Goal: Communication & Community: Participate in discussion

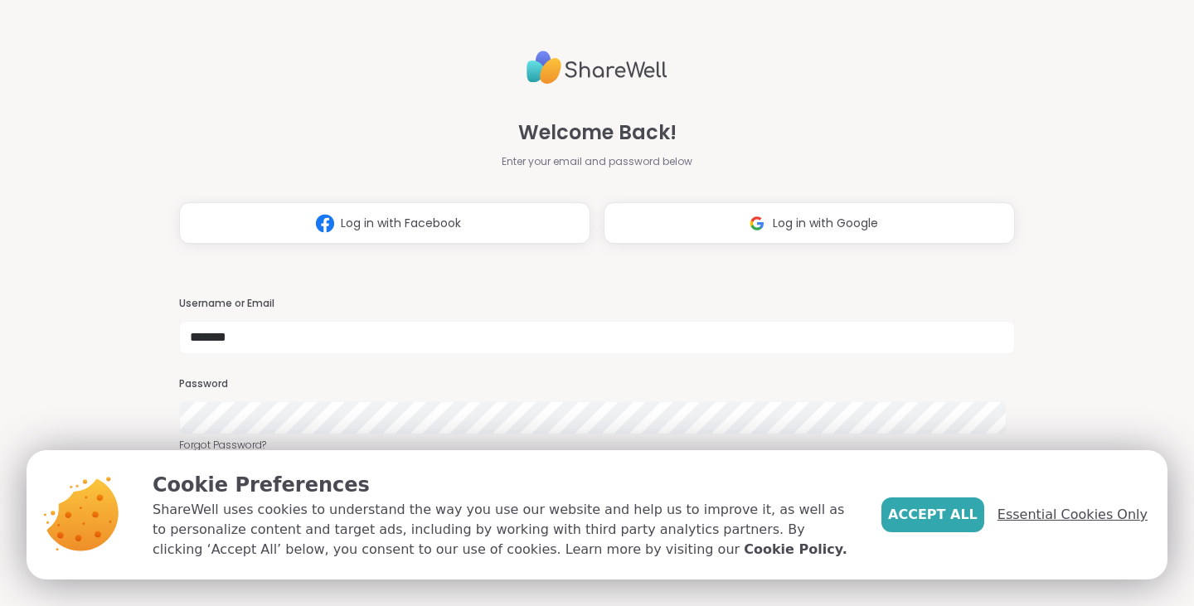
click at [1030, 511] on span "Essential Cookies Only" at bounding box center [1073, 515] width 150 height 20
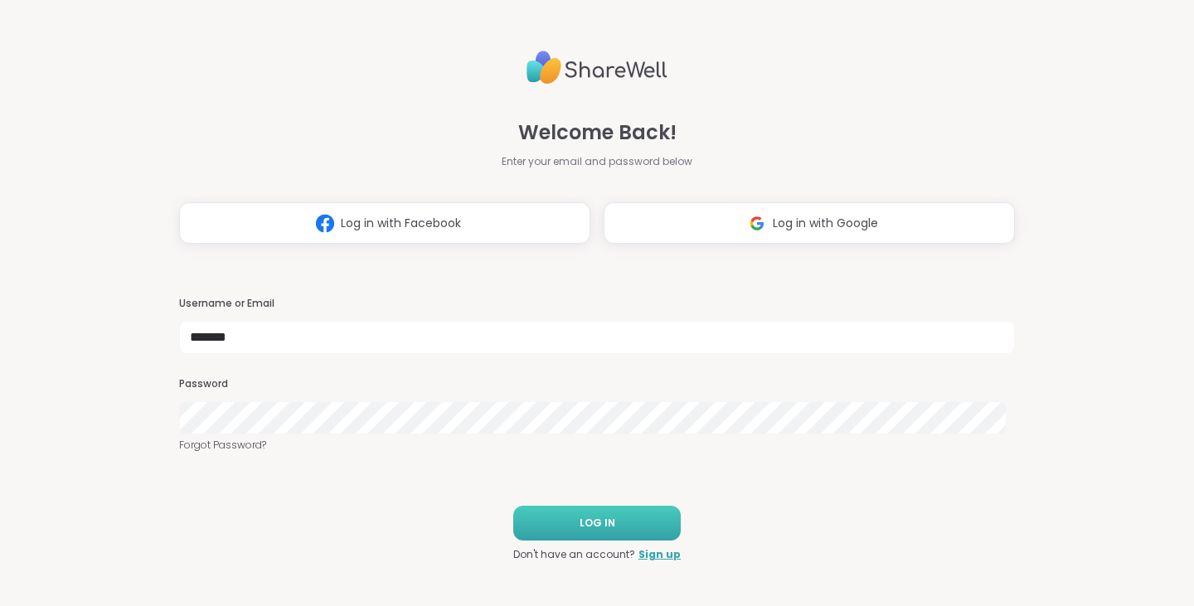
click at [566, 508] on button "LOG IN" at bounding box center [597, 523] width 168 height 35
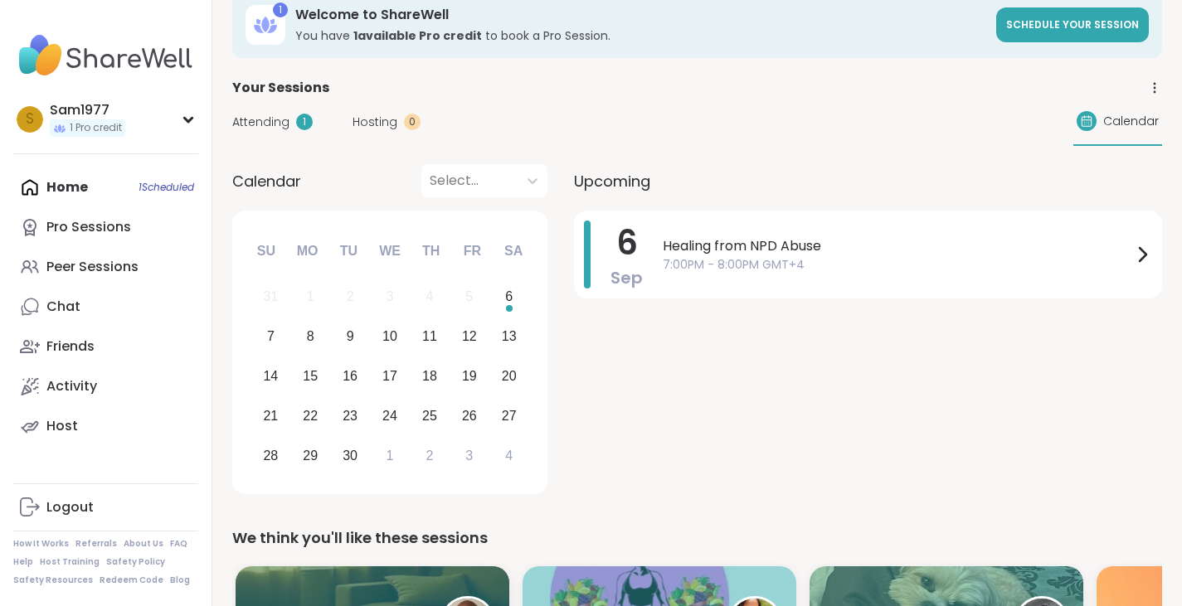
scroll to position [29, 0]
click at [703, 262] on span "7:00PM - 8:00PM GMT+4" at bounding box center [897, 263] width 469 height 17
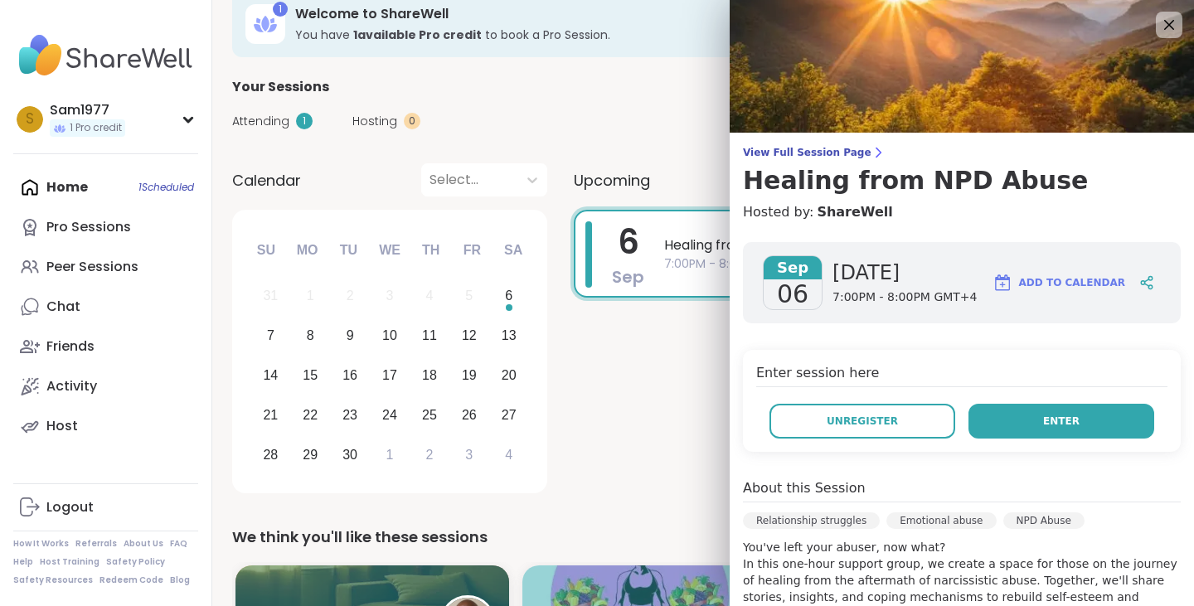
click at [1041, 433] on button "Enter" at bounding box center [1062, 421] width 186 height 35
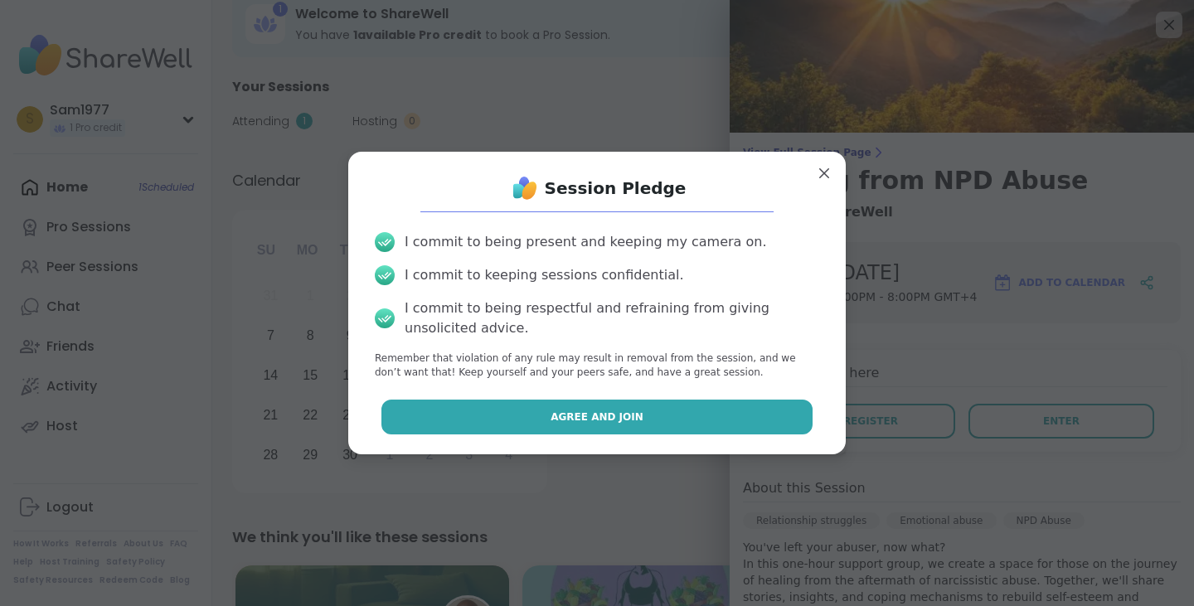
click at [584, 421] on span "Agree and Join" at bounding box center [597, 417] width 93 height 15
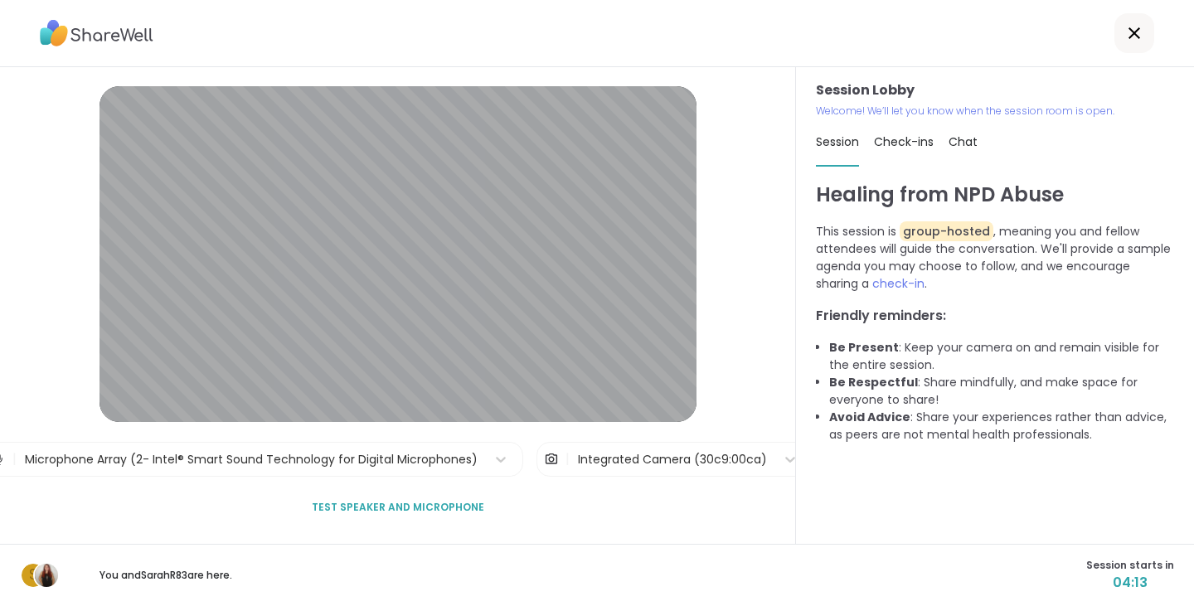
click at [414, 512] on span "Test speaker and microphone" at bounding box center [398, 507] width 173 height 15
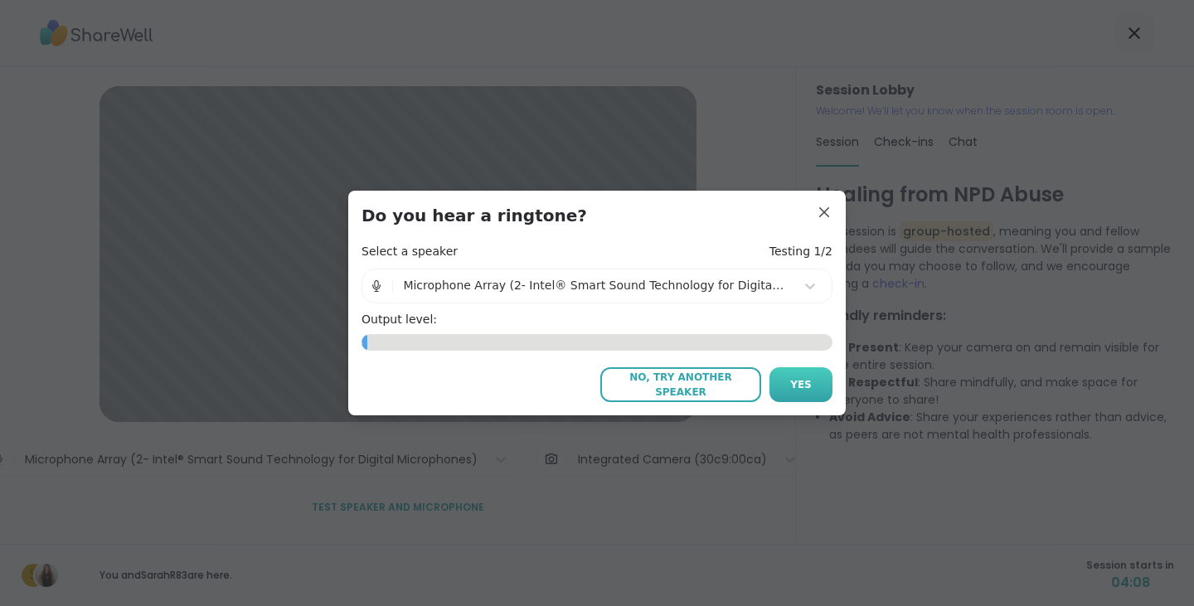
click at [790, 382] on span "Yes" at bounding box center [801, 384] width 22 height 15
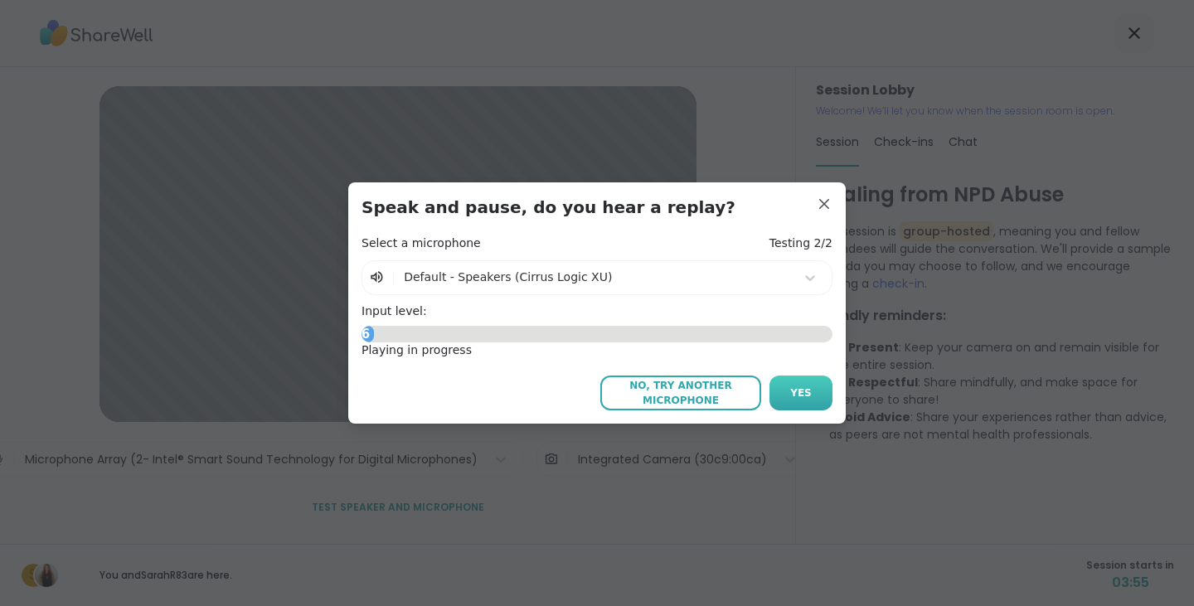
click at [798, 402] on button "Yes" at bounding box center [801, 393] width 63 height 35
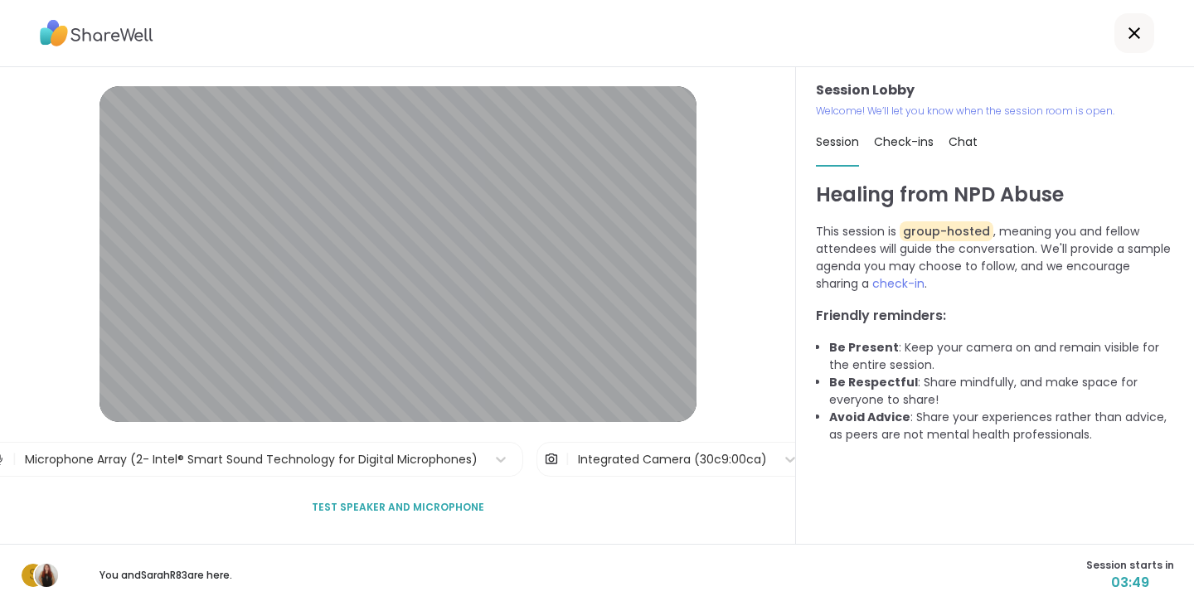
click at [897, 152] on div "Check-ins" at bounding box center [904, 142] width 60 height 46
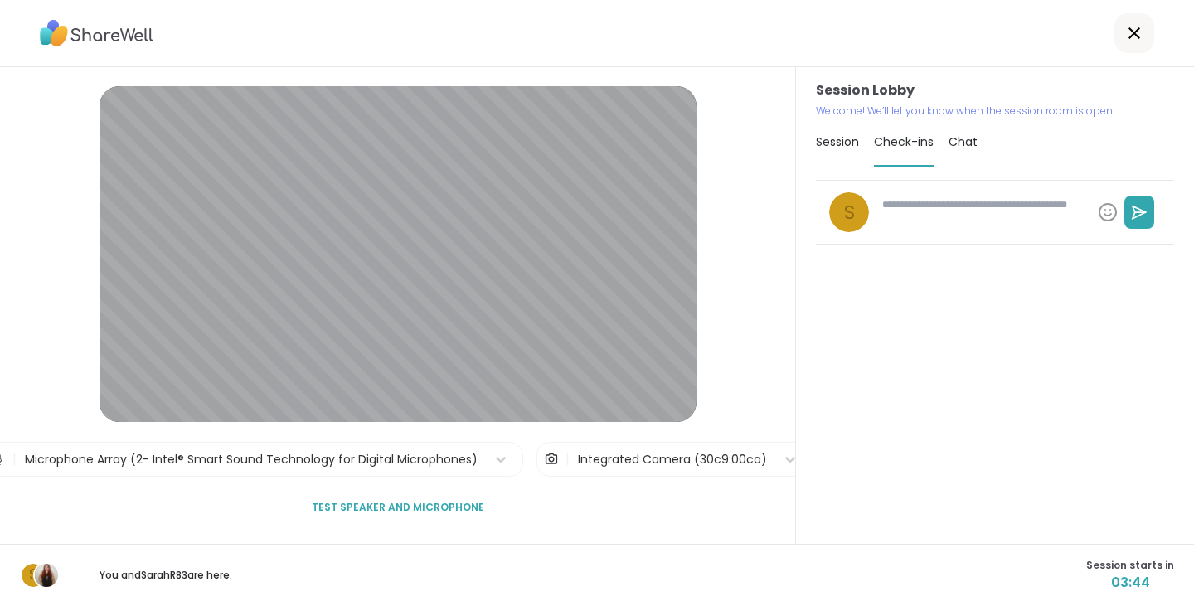
click at [966, 145] on span "Chat" at bounding box center [963, 142] width 29 height 17
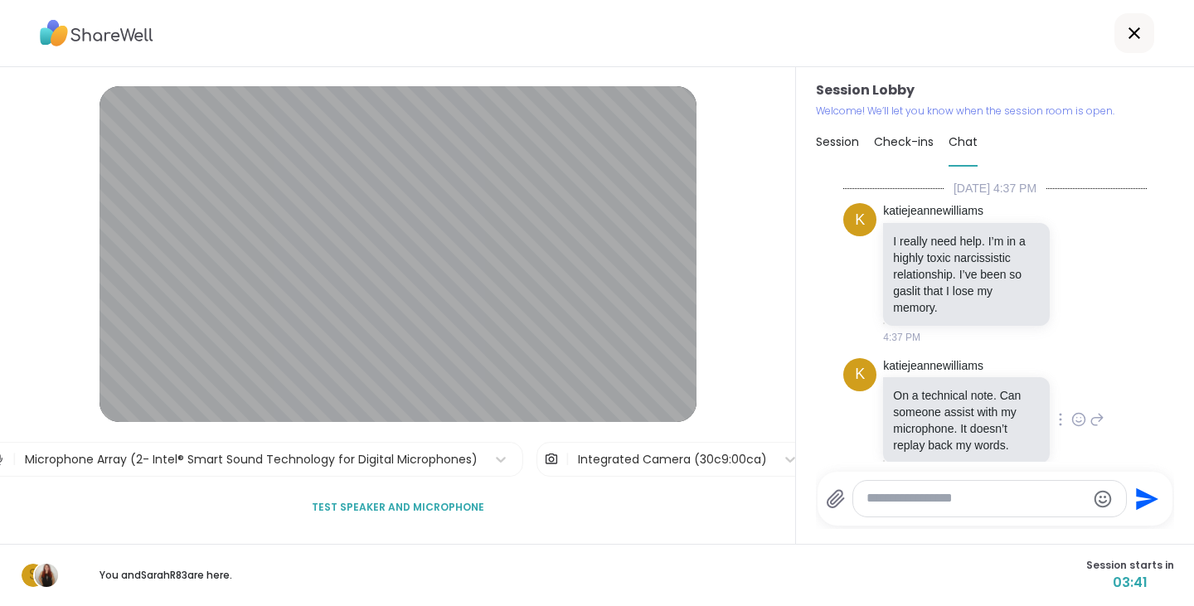
scroll to position [27, 0]
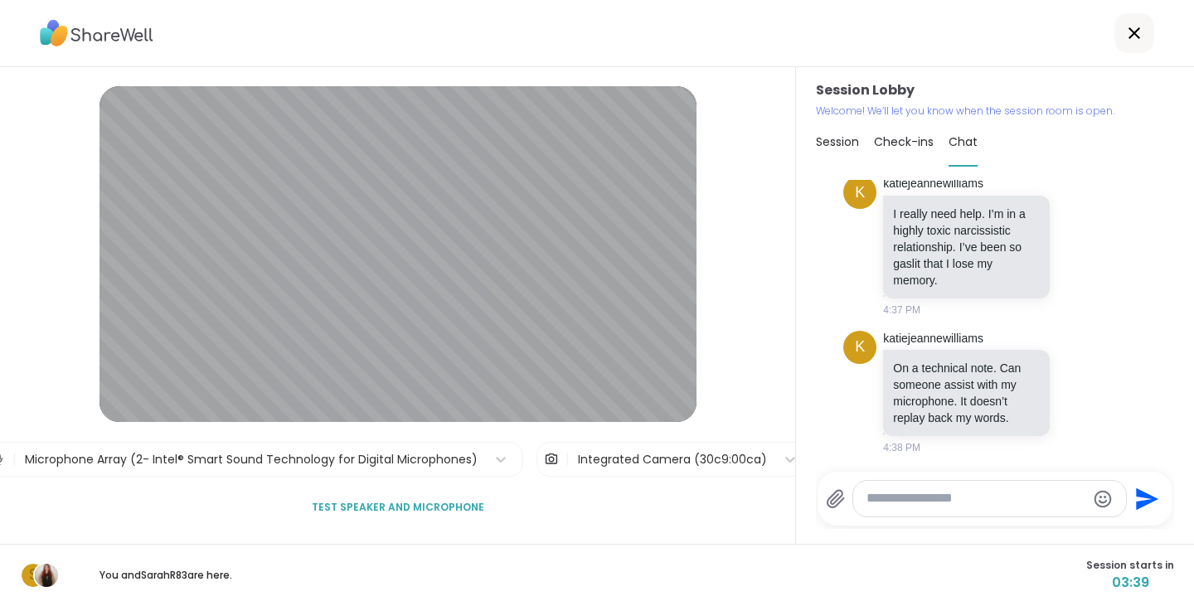
click at [846, 145] on span "Session" at bounding box center [837, 142] width 43 height 17
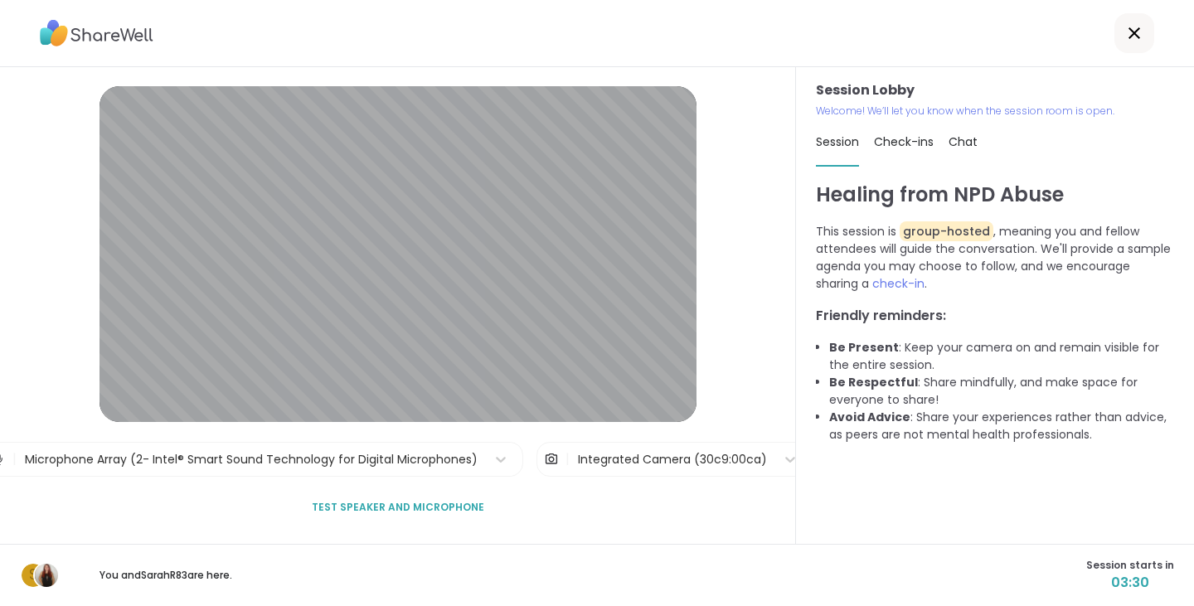
click at [46, 572] on img at bounding box center [46, 575] width 23 height 23
click at [904, 139] on span "Check-ins" at bounding box center [904, 142] width 60 height 17
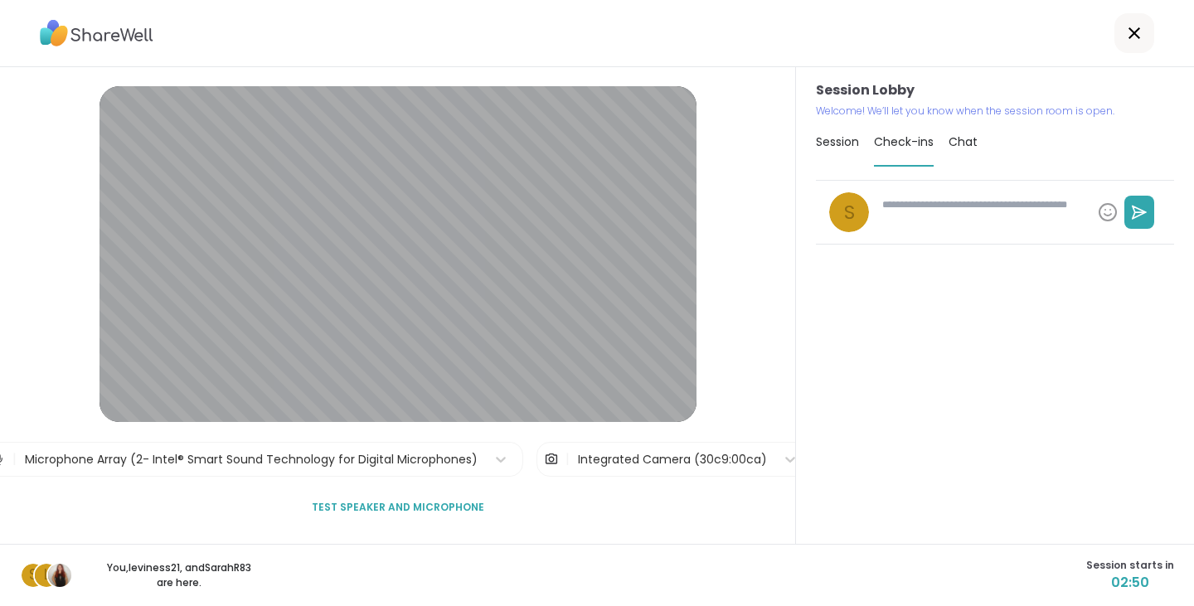
type textarea "*"
click at [949, 143] on span "Chat" at bounding box center [963, 142] width 29 height 17
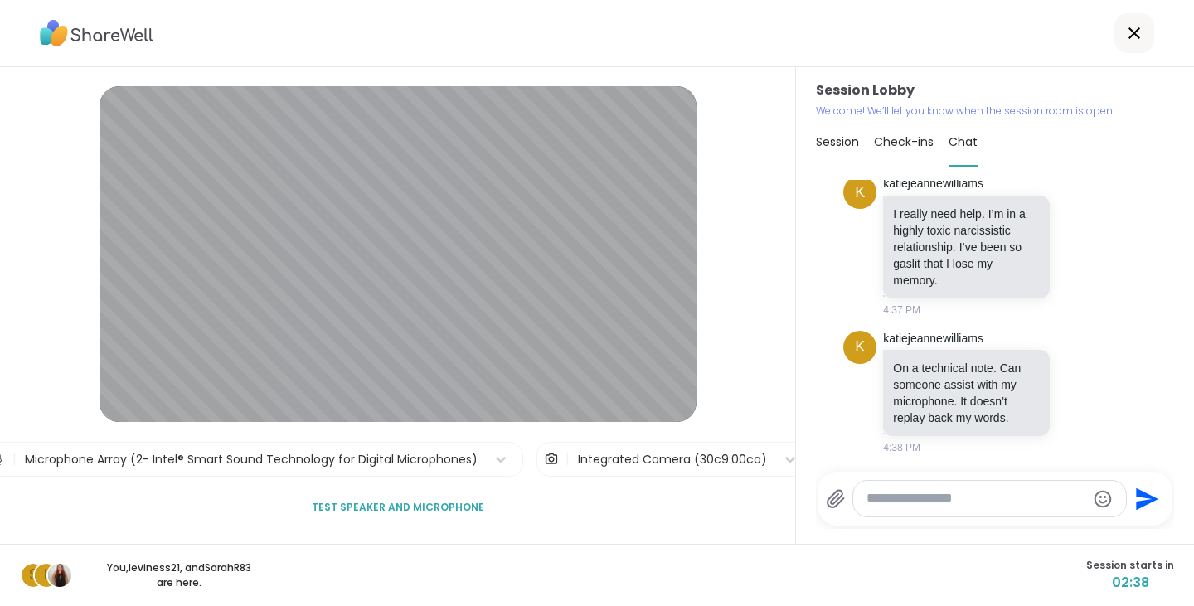
click at [839, 145] on span "Session" at bounding box center [837, 142] width 43 height 17
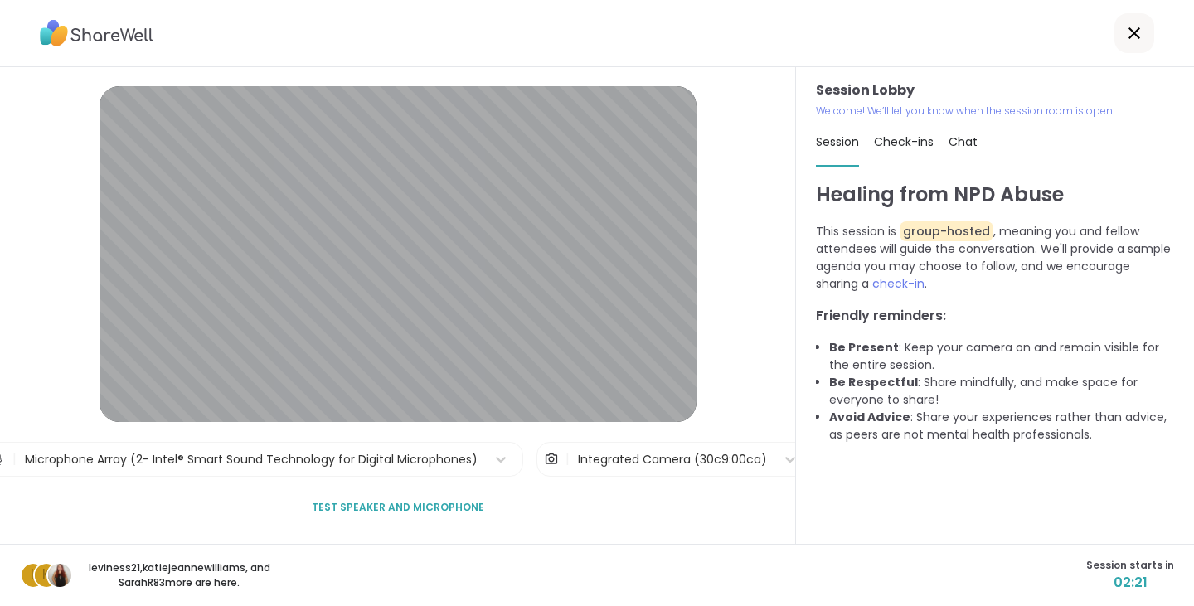
click at [1010, 28] on div at bounding box center [597, 33] width 1194 height 67
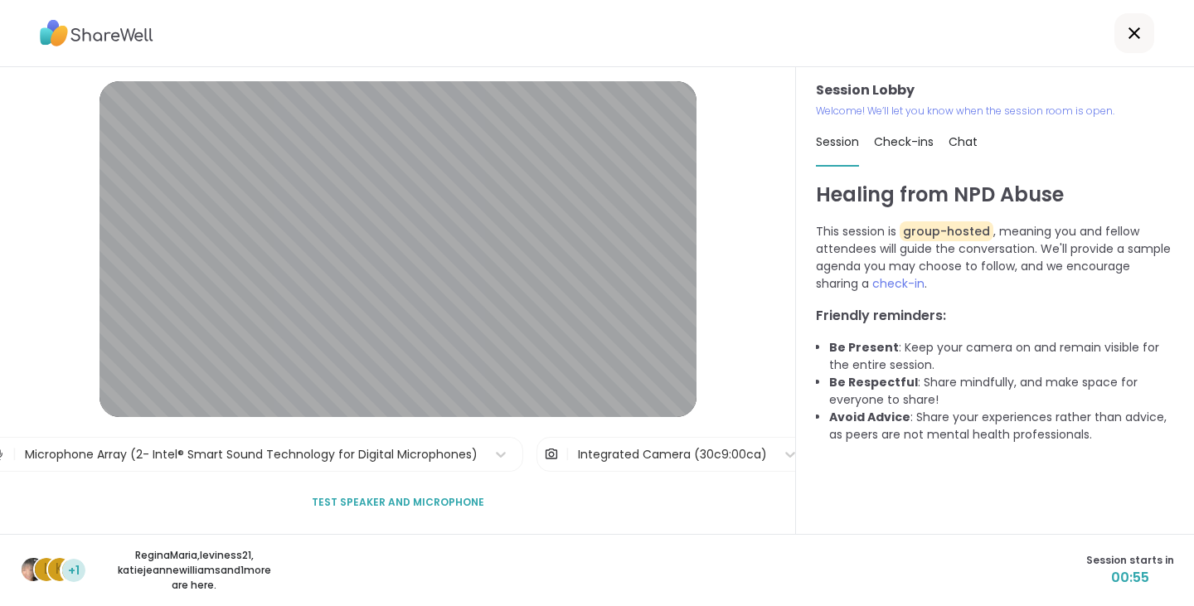
click at [675, 442] on div "Integrated Camera (30c9:00ca)" at bounding box center [673, 454] width 206 height 33
click at [722, 384] on div "Session Lobby | Microphone Array (2- Intel® Smart Sound Technology for Digital …" at bounding box center [398, 300] width 796 height 467
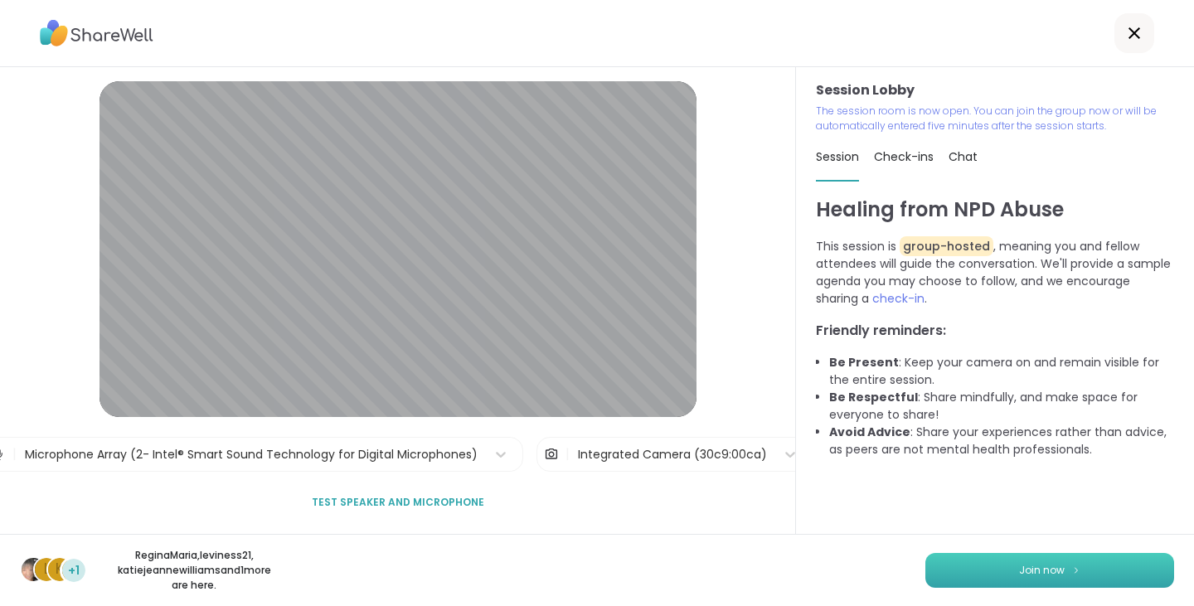
click at [1024, 574] on span "Join now" at bounding box center [1042, 570] width 46 height 15
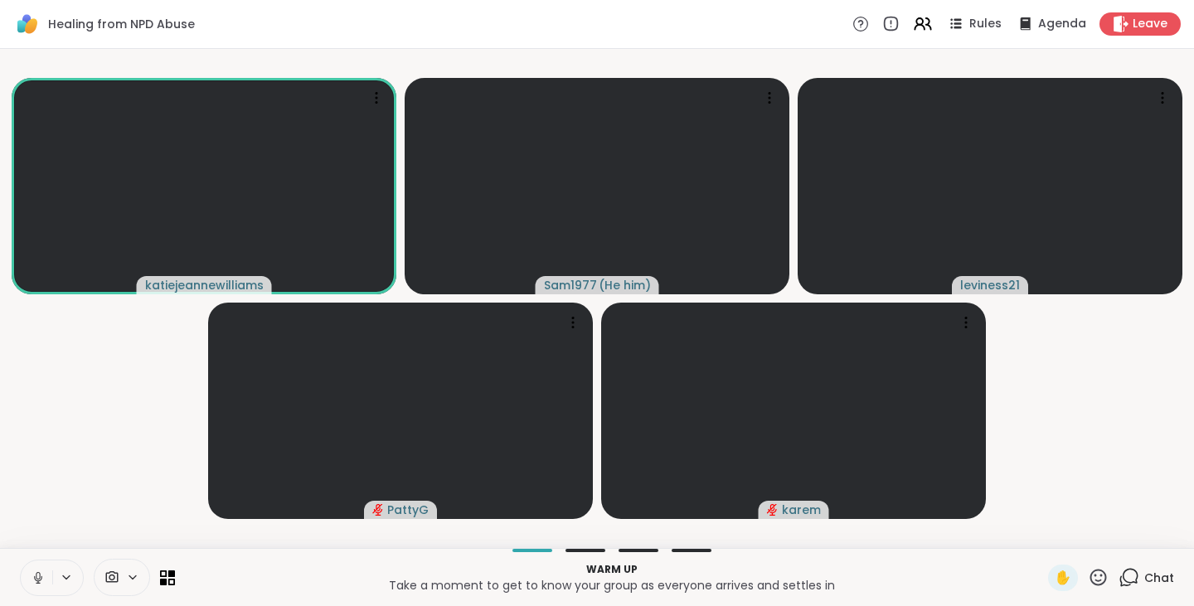
click at [46, 578] on button at bounding box center [37, 578] width 32 height 35
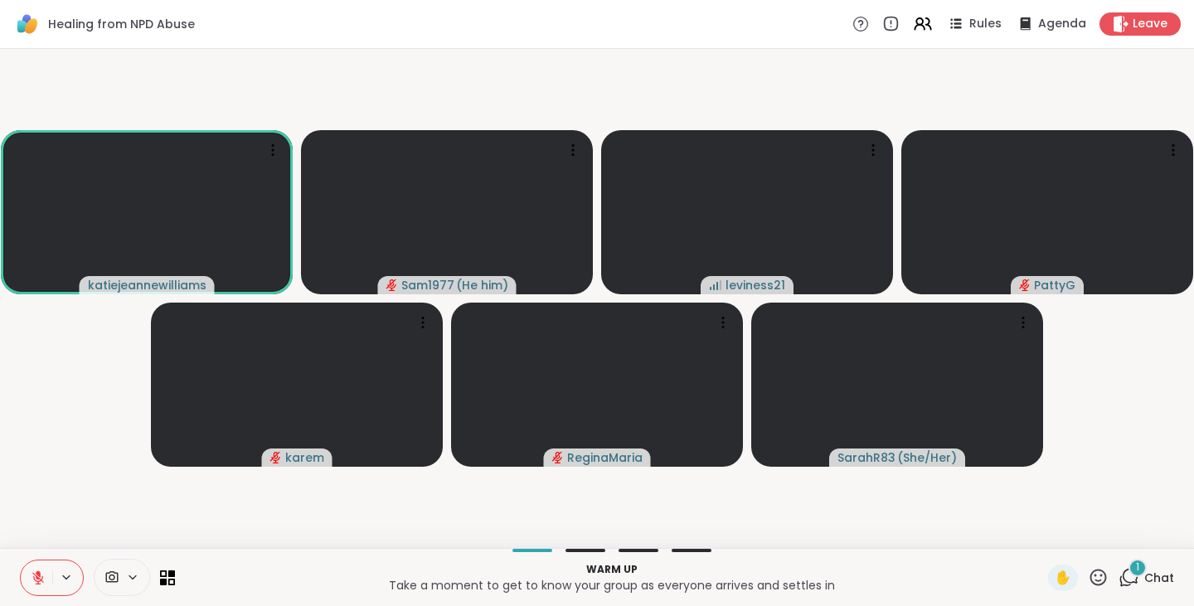
click at [42, 573] on icon at bounding box center [38, 578] width 15 height 15
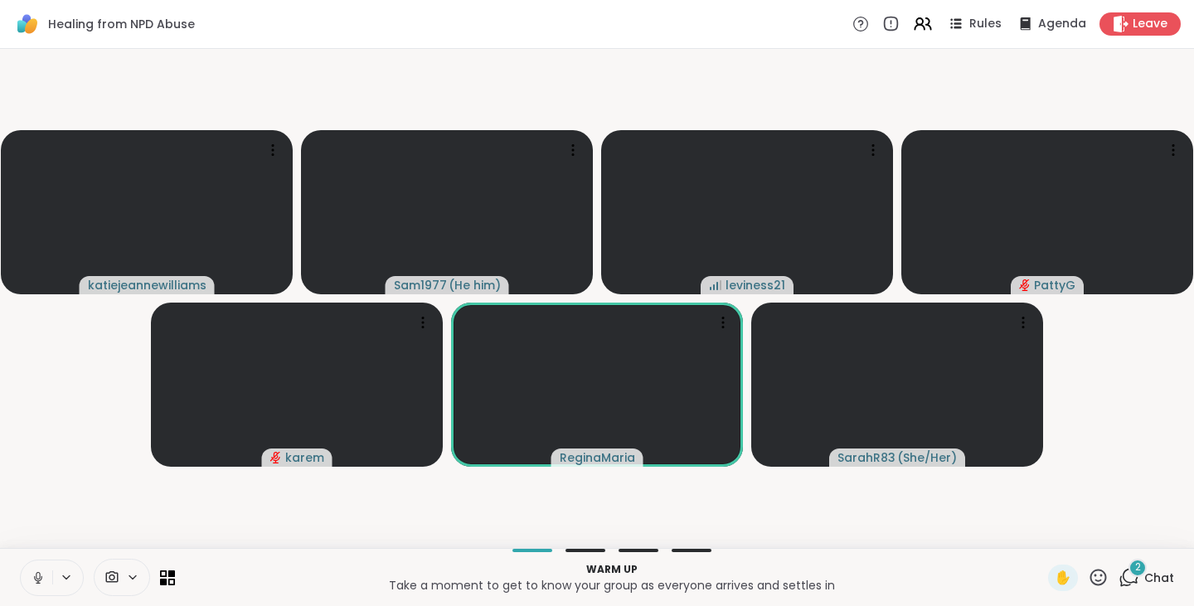
click at [1129, 576] on div "2" at bounding box center [1138, 568] width 18 height 18
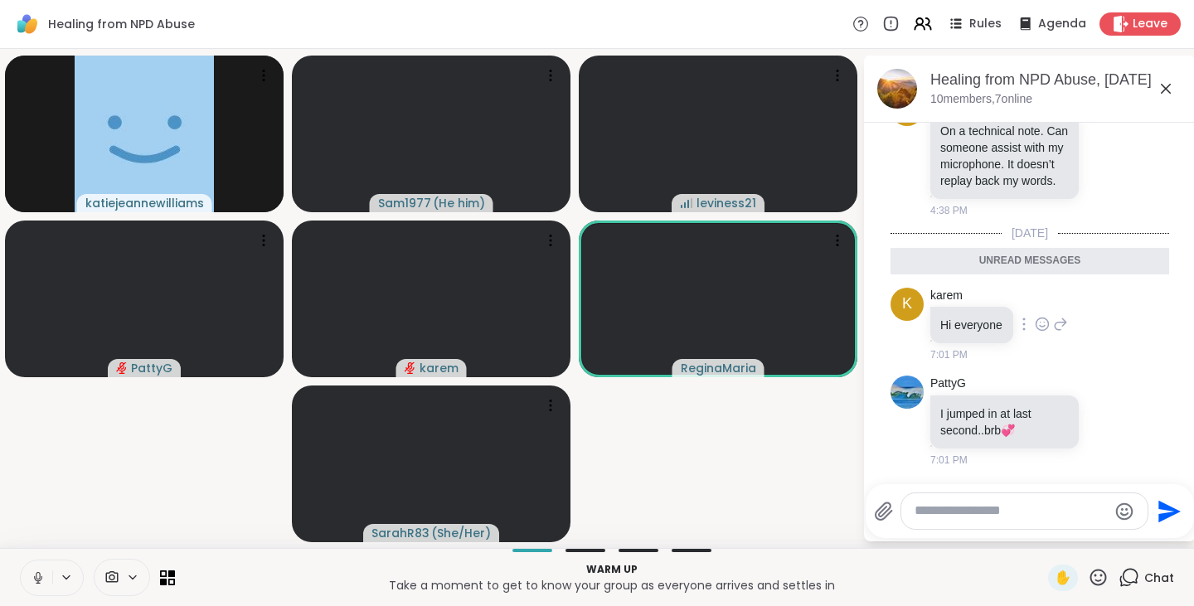
scroll to position [241, 0]
click at [1165, 89] on icon at bounding box center [1166, 89] width 10 height 10
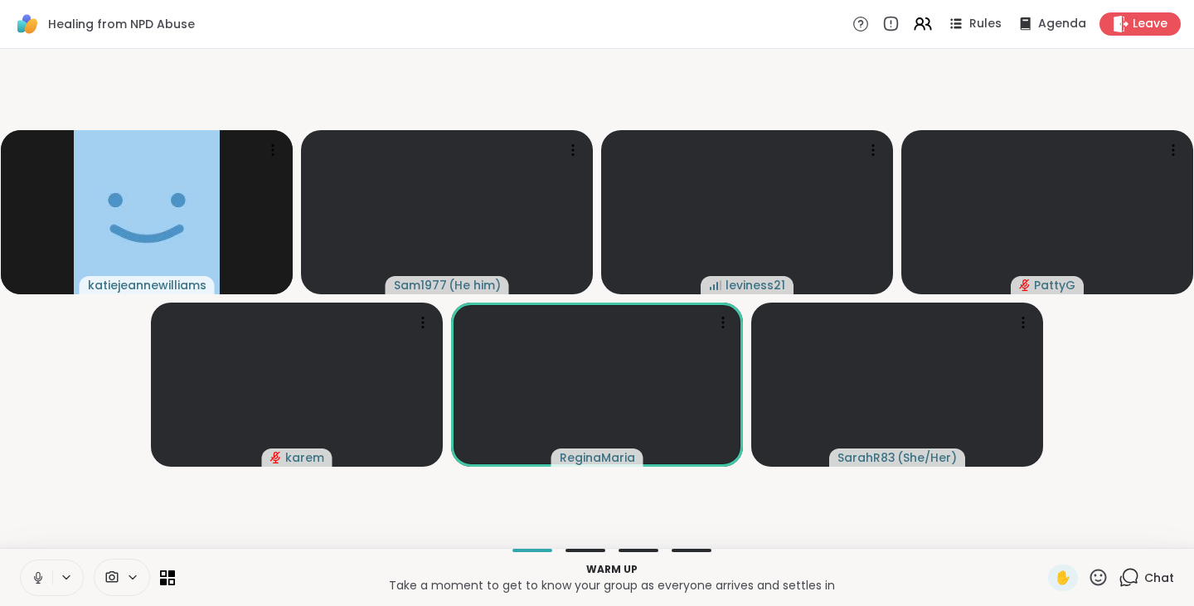
click at [133, 582] on icon at bounding box center [132, 578] width 13 height 14
click at [236, 565] on p "Warm up" at bounding box center [611, 569] width 853 height 15
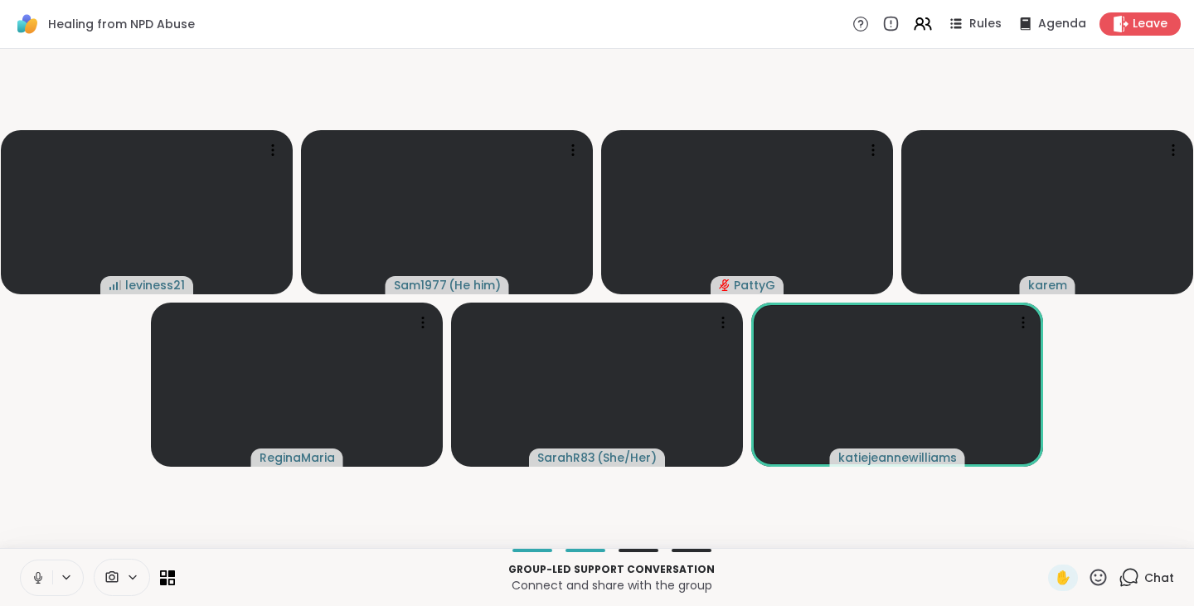
click at [36, 579] on icon at bounding box center [38, 578] width 15 height 15
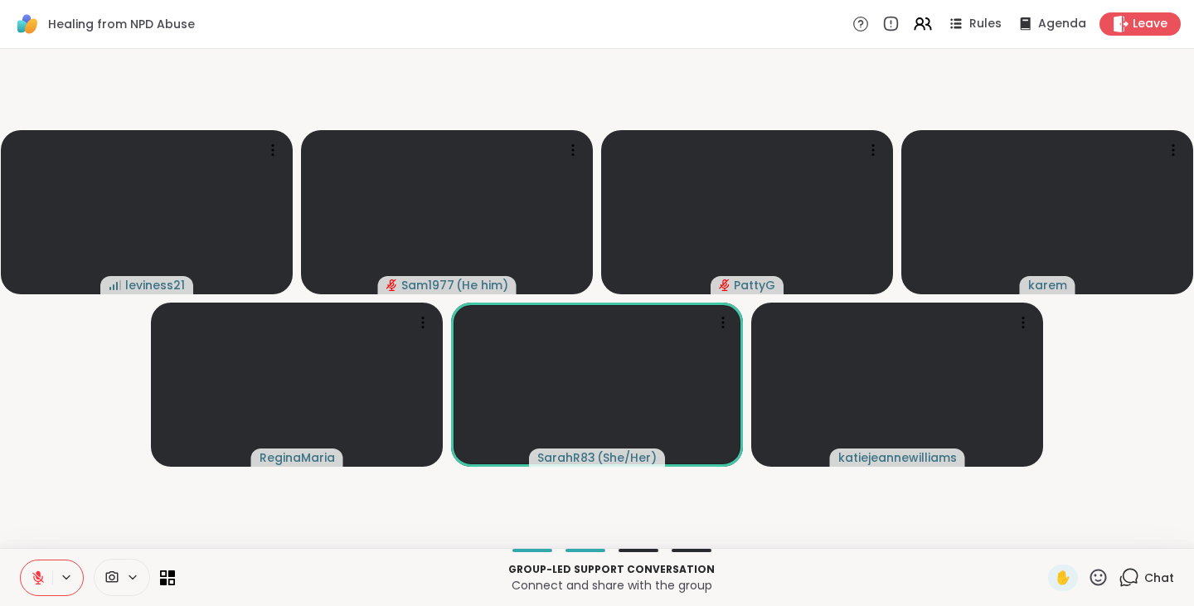
click at [37, 569] on button at bounding box center [37, 578] width 32 height 35
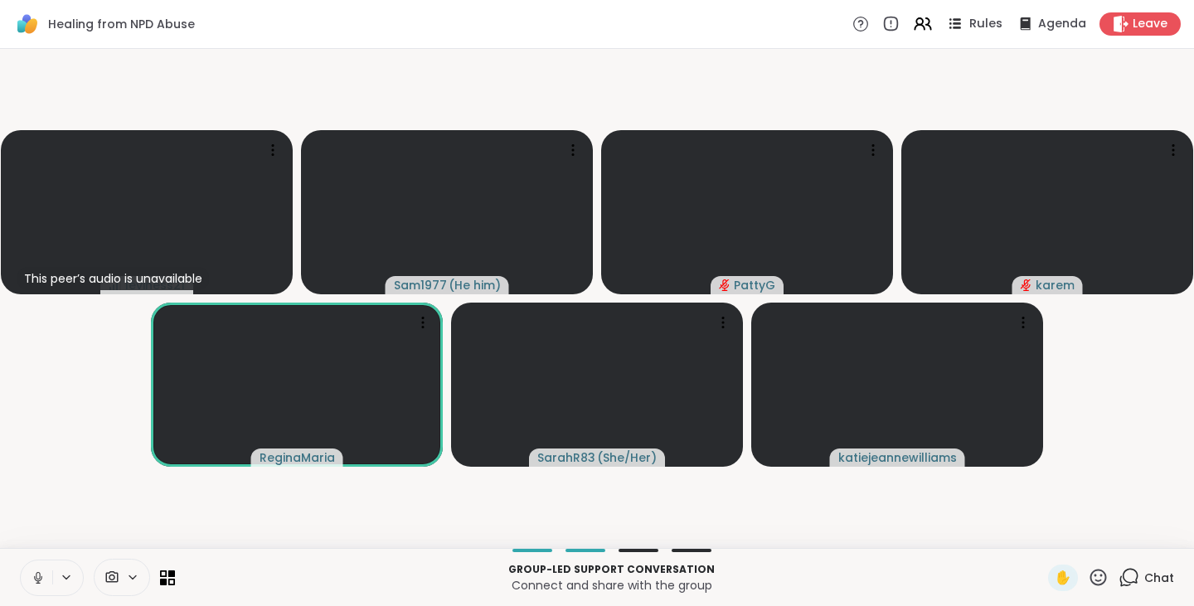
click at [970, 19] on span "Rules" at bounding box center [987, 24] width 34 height 17
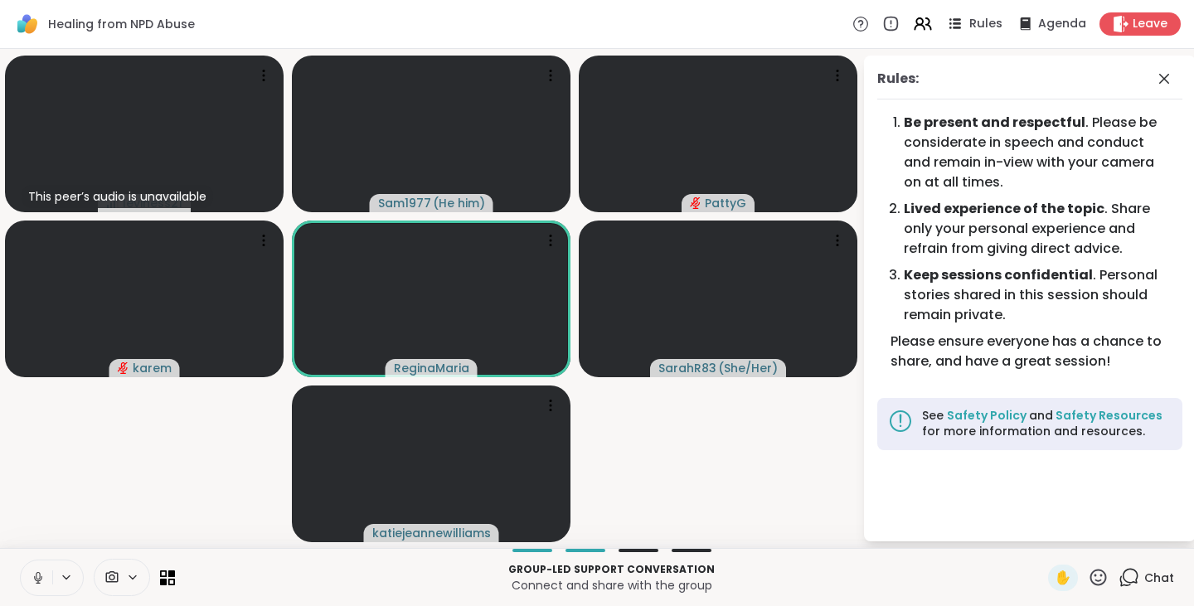
click at [970, 19] on span "Rules" at bounding box center [987, 24] width 34 height 17
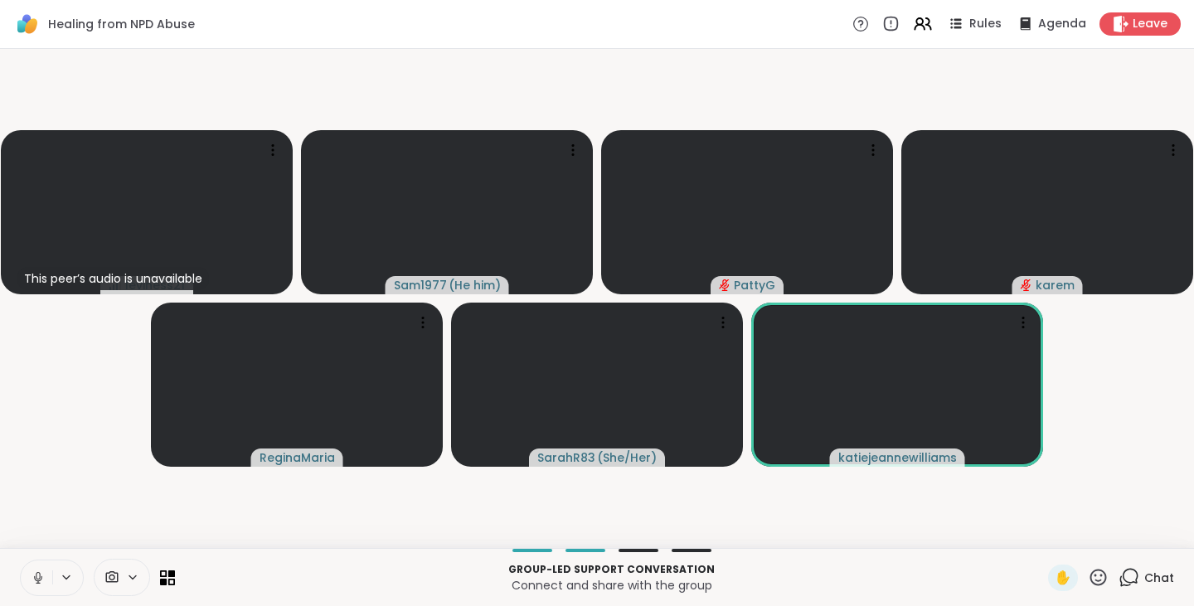
click at [42, 582] on icon at bounding box center [38, 578] width 15 height 15
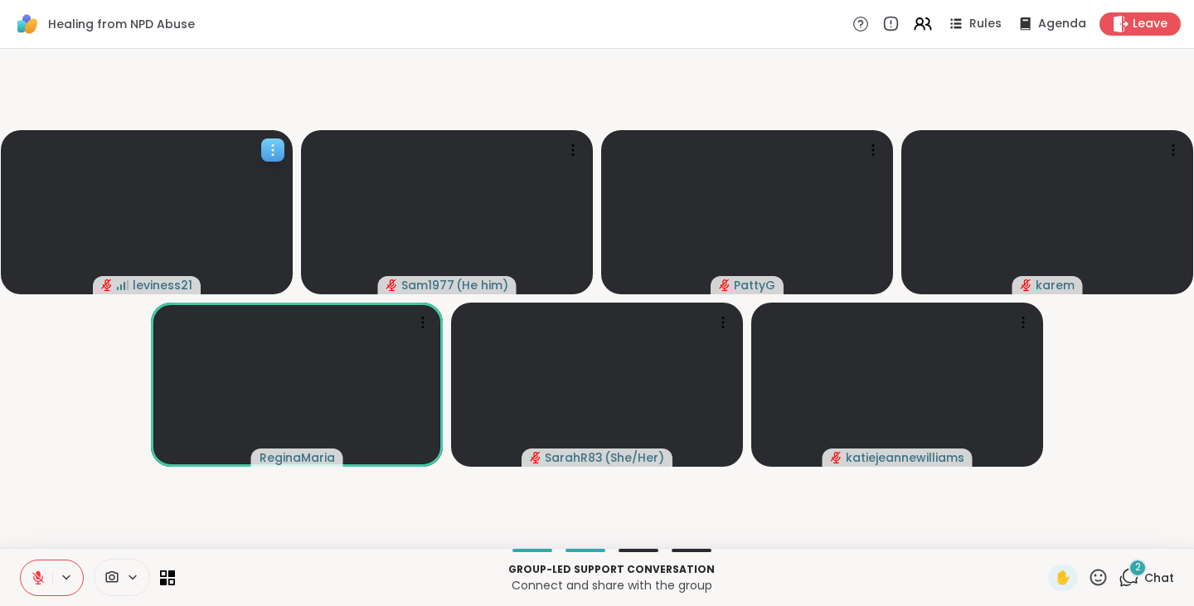
click at [271, 162] on video at bounding box center [147, 212] width 292 height 164
click at [258, 104] on video-player-container "leviness21 Sam1977 ( He him ) [PERSON_NAME] SarahR83 ( She/Her ) katiejeannewil…" at bounding box center [597, 299] width 1174 height 486
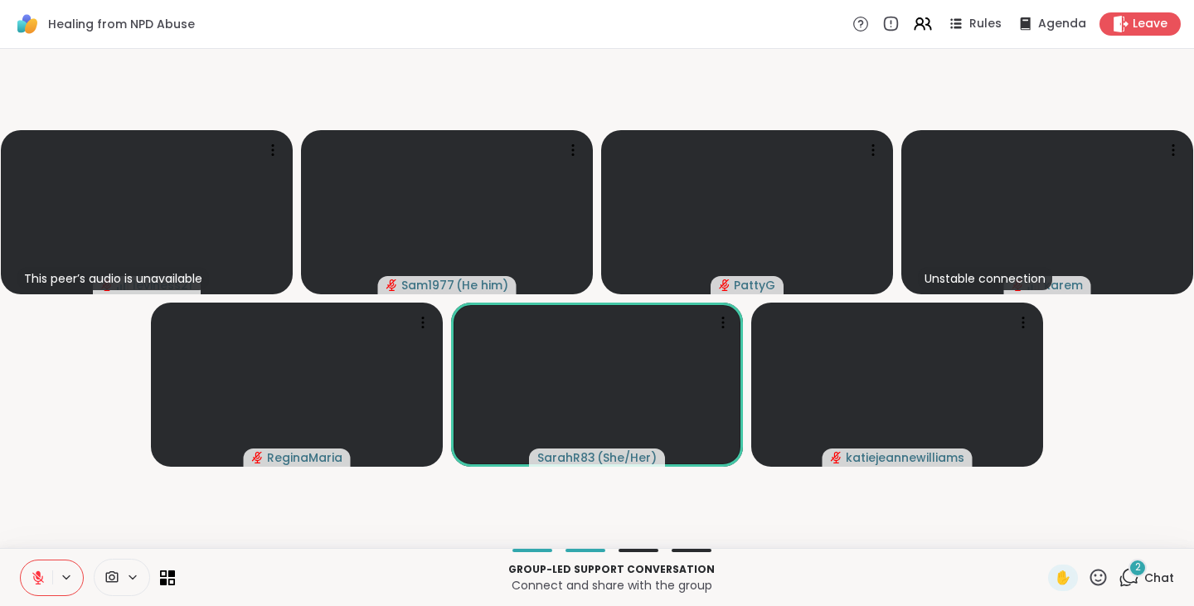
click at [38, 578] on icon at bounding box center [38, 578] width 12 height 12
click at [37, 576] on icon at bounding box center [38, 578] width 15 height 15
click at [1121, 578] on icon at bounding box center [1129, 577] width 21 height 21
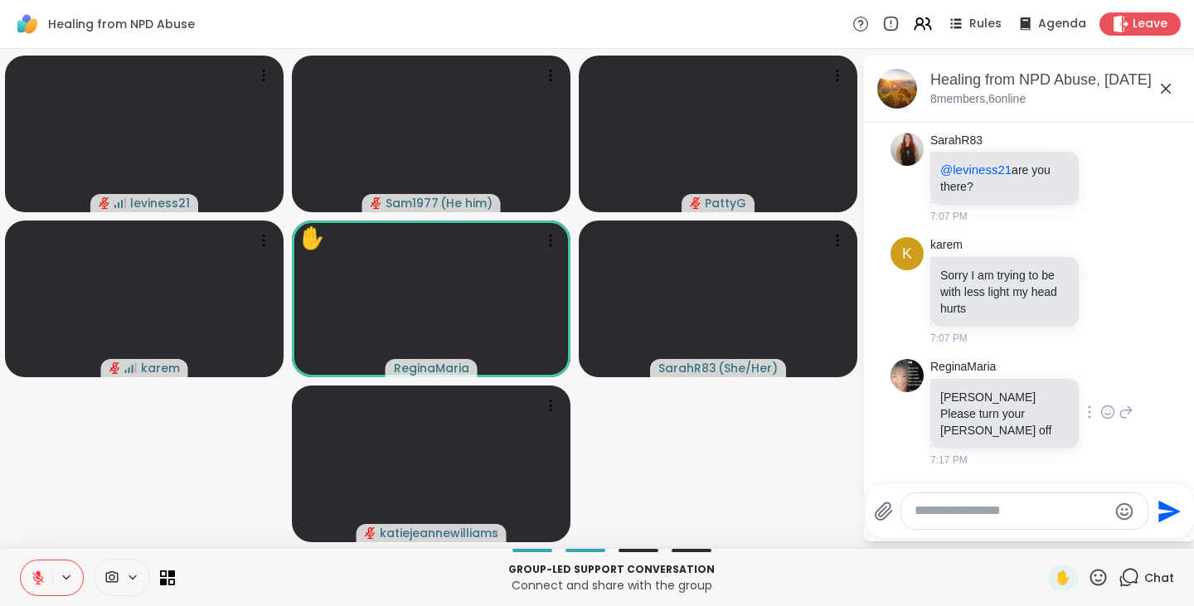
scroll to position [588, 0]
click at [39, 574] on icon at bounding box center [38, 574] width 5 height 7
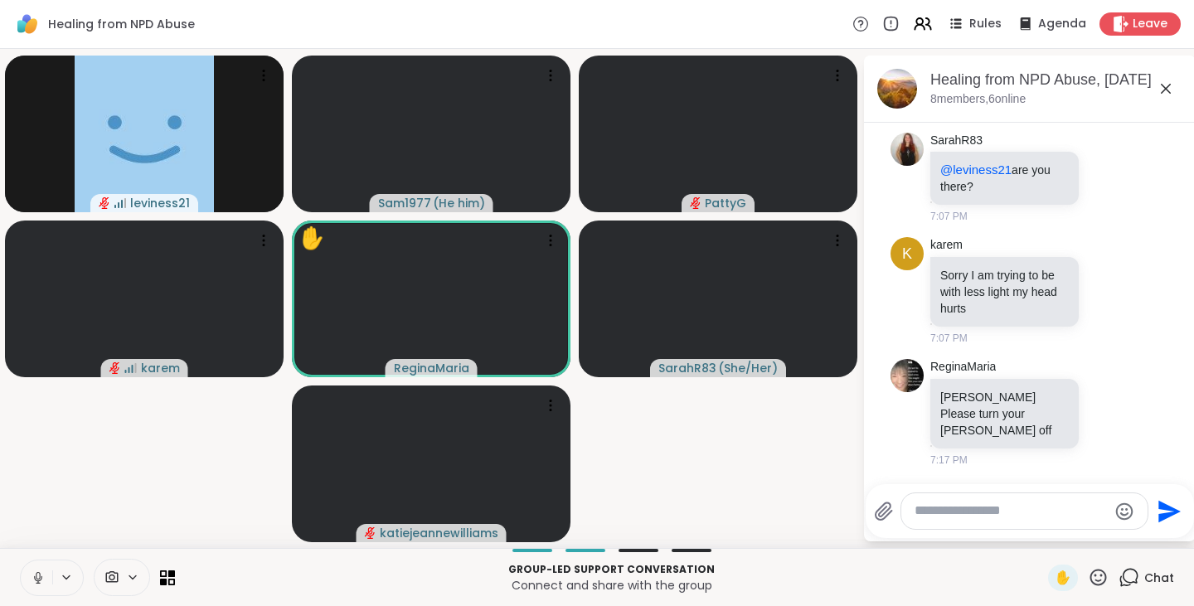
click at [1165, 86] on icon at bounding box center [1166, 89] width 20 height 20
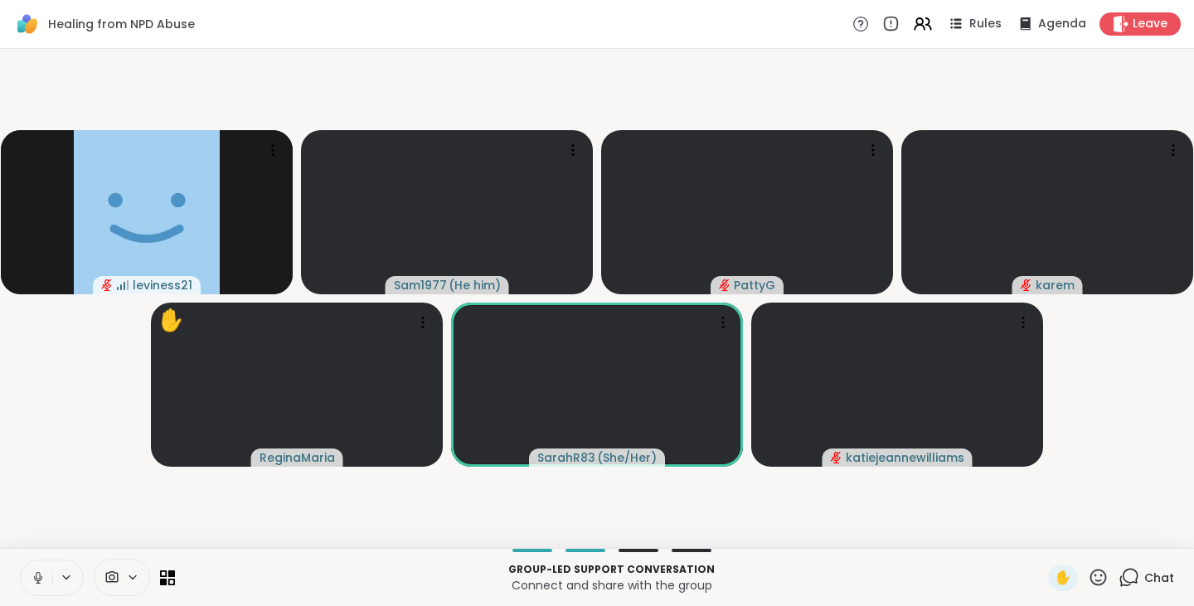
click at [46, 569] on button at bounding box center [37, 578] width 32 height 35
click at [36, 582] on icon at bounding box center [38, 578] width 15 height 15
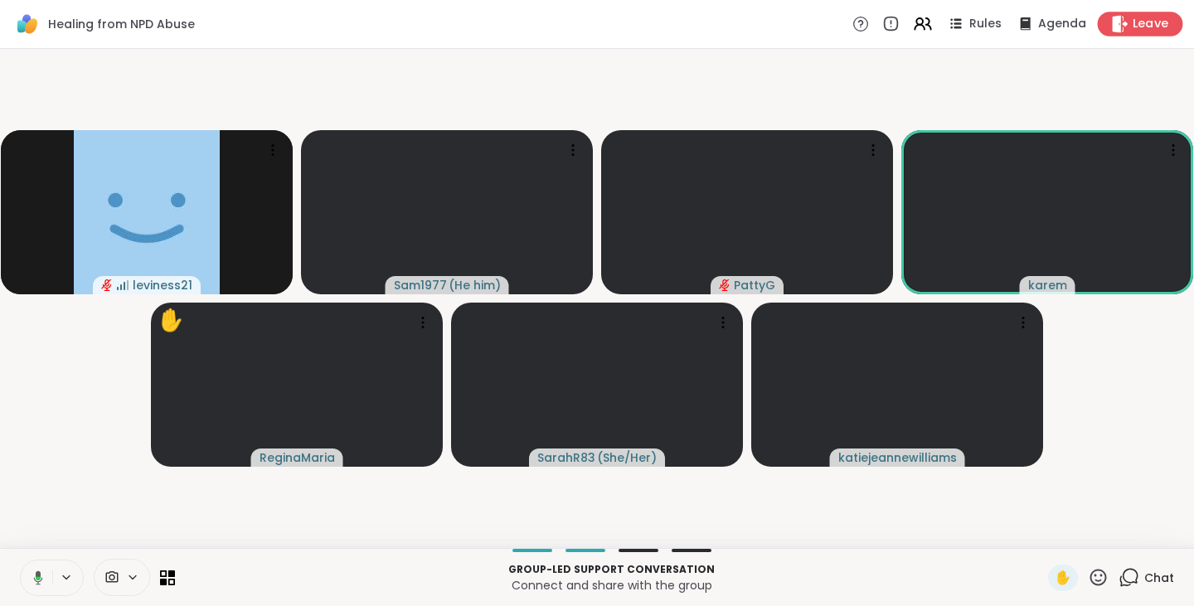
click at [1133, 23] on span "Leave" at bounding box center [1151, 24] width 36 height 17
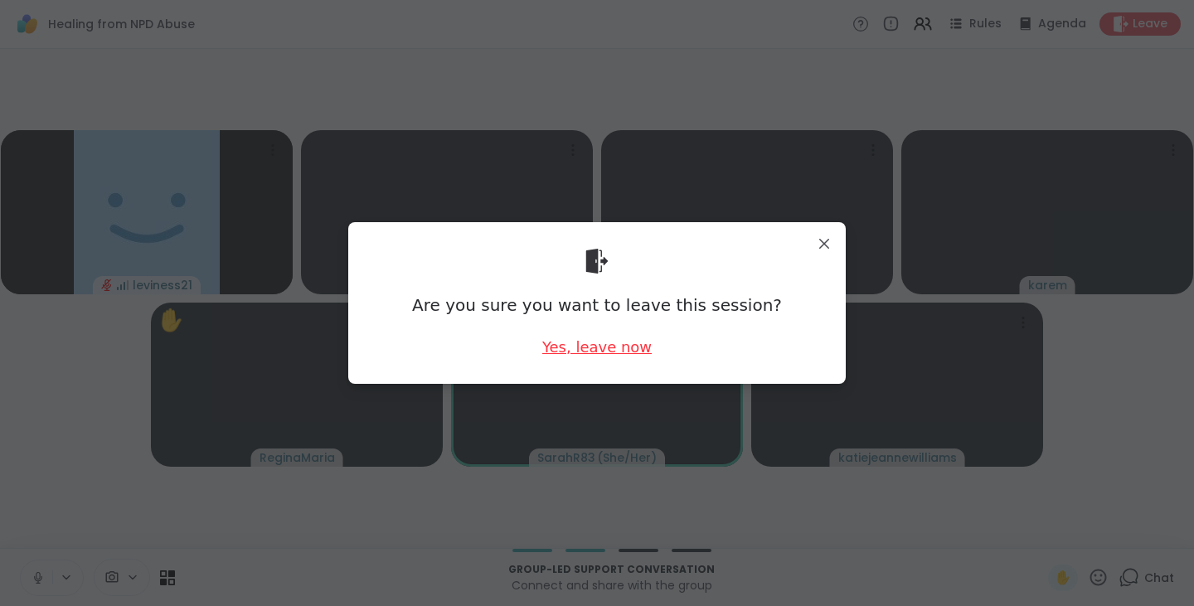
click at [571, 348] on div "Yes, leave now" at bounding box center [596, 347] width 109 height 21
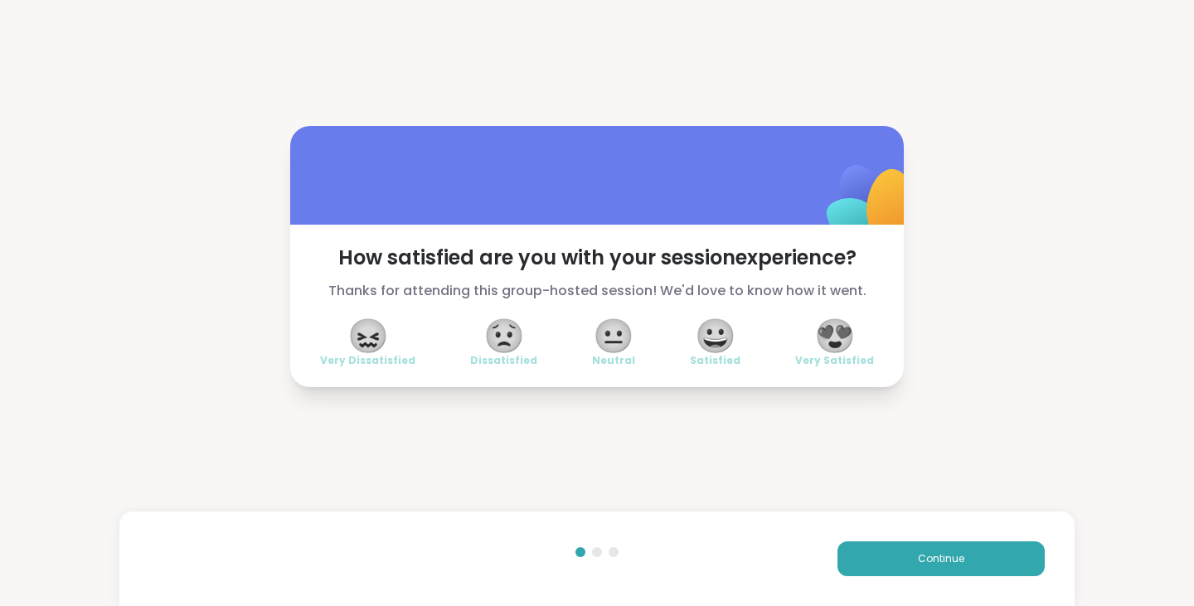
click at [357, 343] on span "😖" at bounding box center [368, 336] width 41 height 30
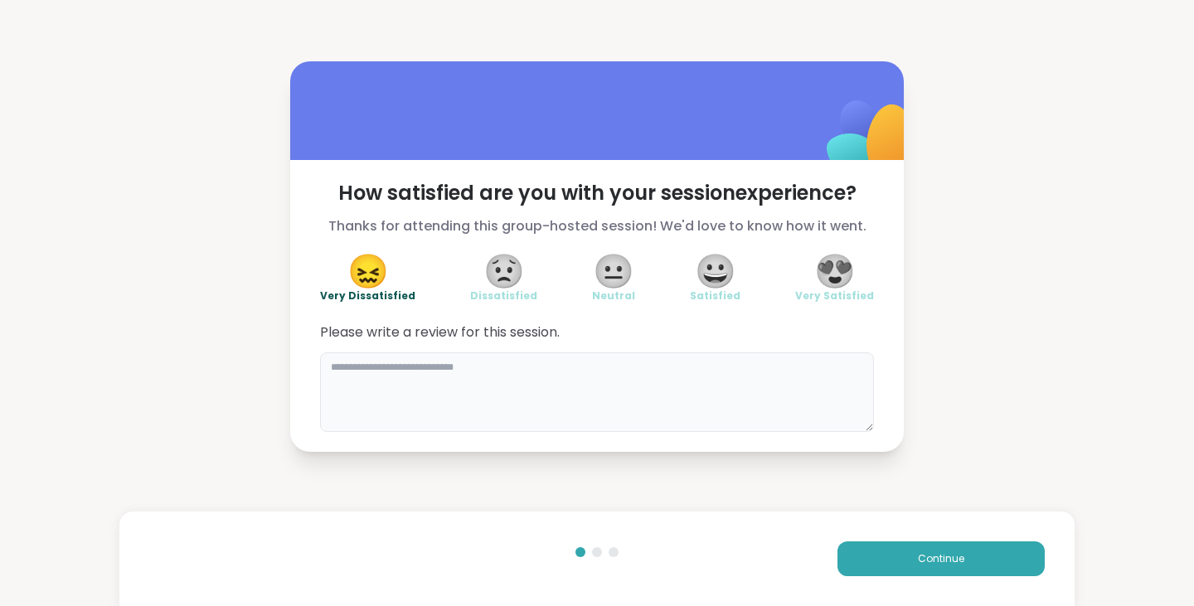
click at [411, 372] on textarea at bounding box center [597, 392] width 554 height 80
type textarea "*"
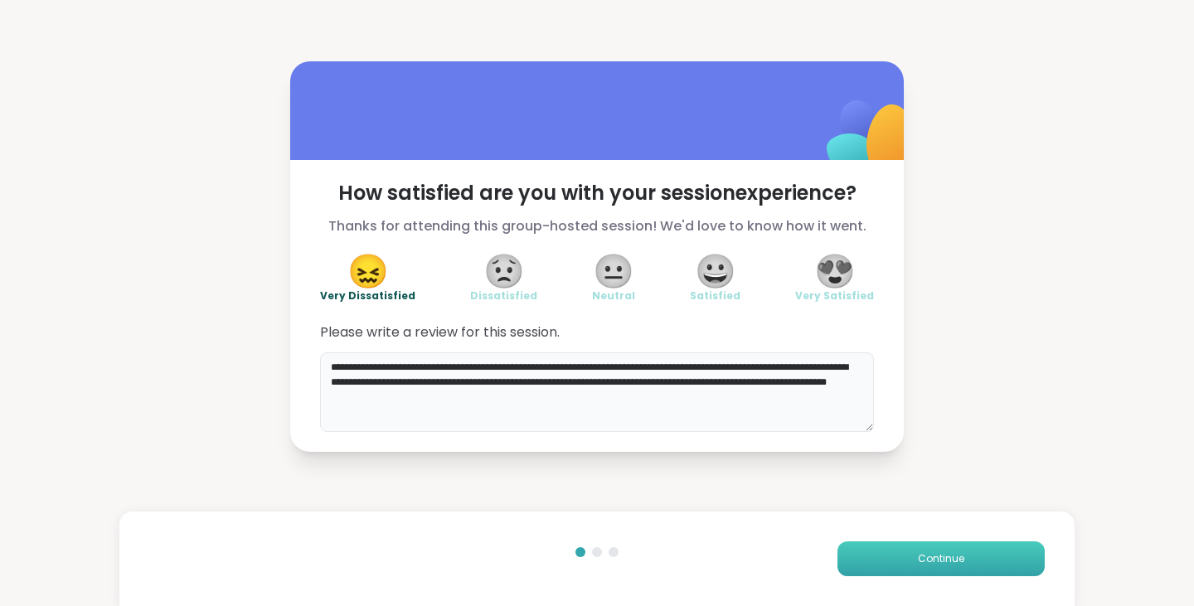
type textarea "**********"
click at [931, 560] on span "Continue" at bounding box center [941, 559] width 46 height 15
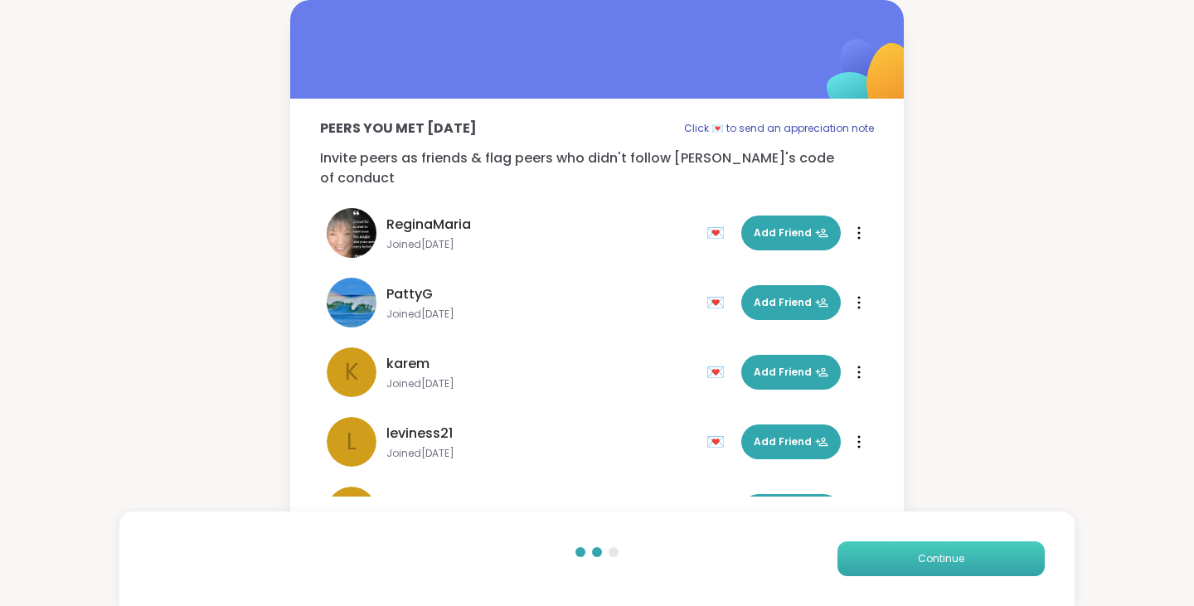
click at [938, 562] on span "Continue" at bounding box center [941, 559] width 46 height 15
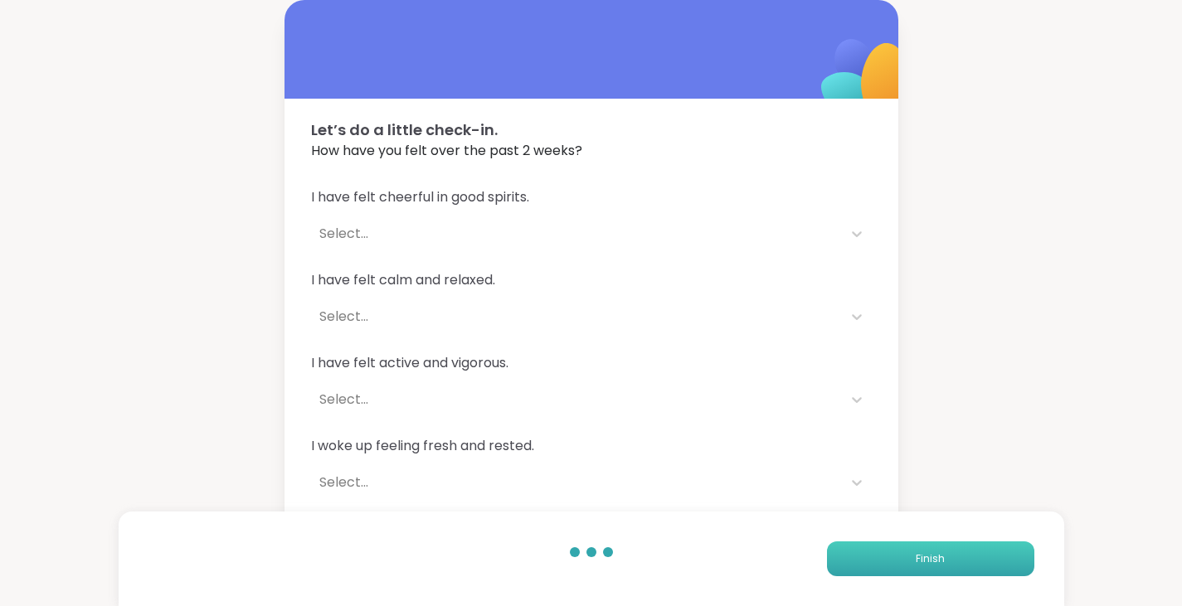
click at [938, 562] on span "Finish" at bounding box center [930, 559] width 29 height 15
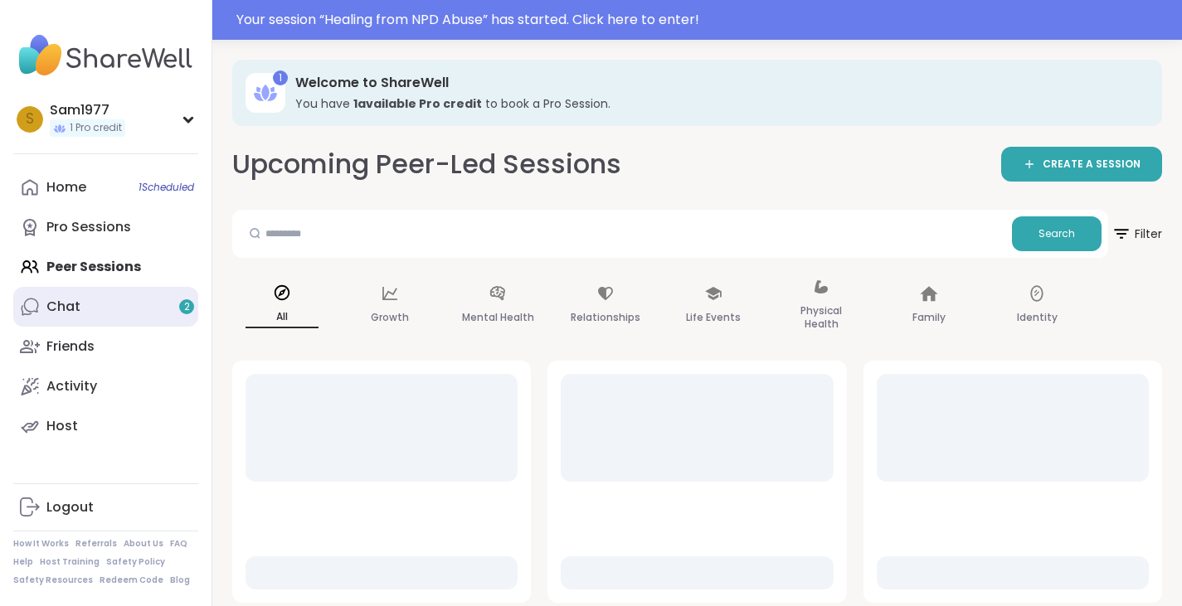
click at [129, 326] on link "Chat 2" at bounding box center [105, 307] width 185 height 40
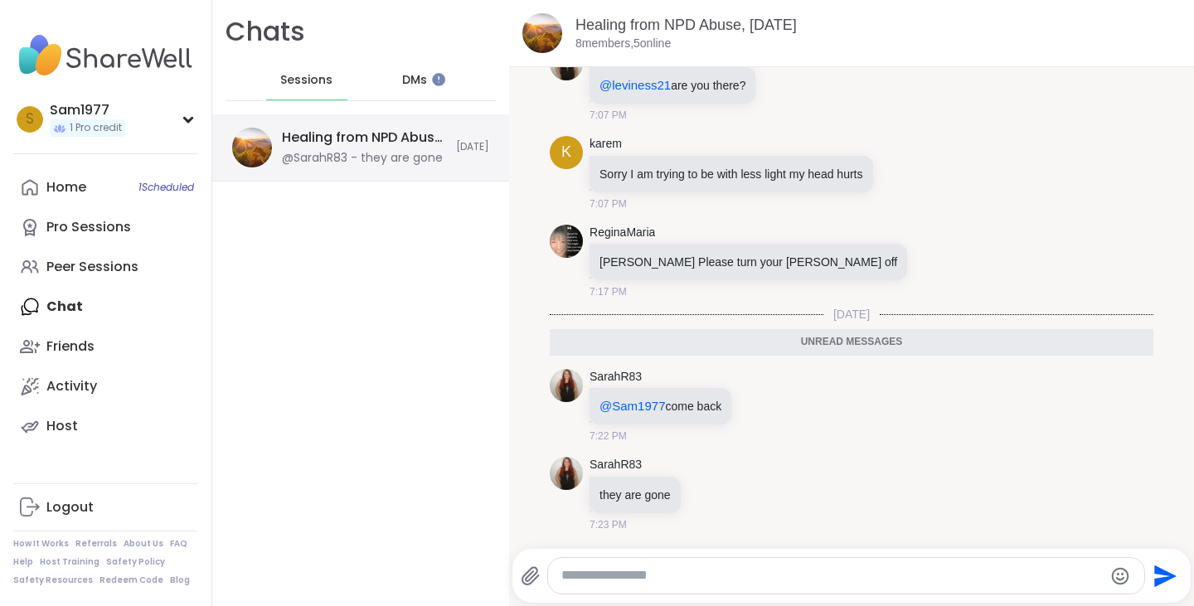
click at [356, 136] on div "Healing from NPD Abuse, [DATE]" at bounding box center [364, 138] width 164 height 18
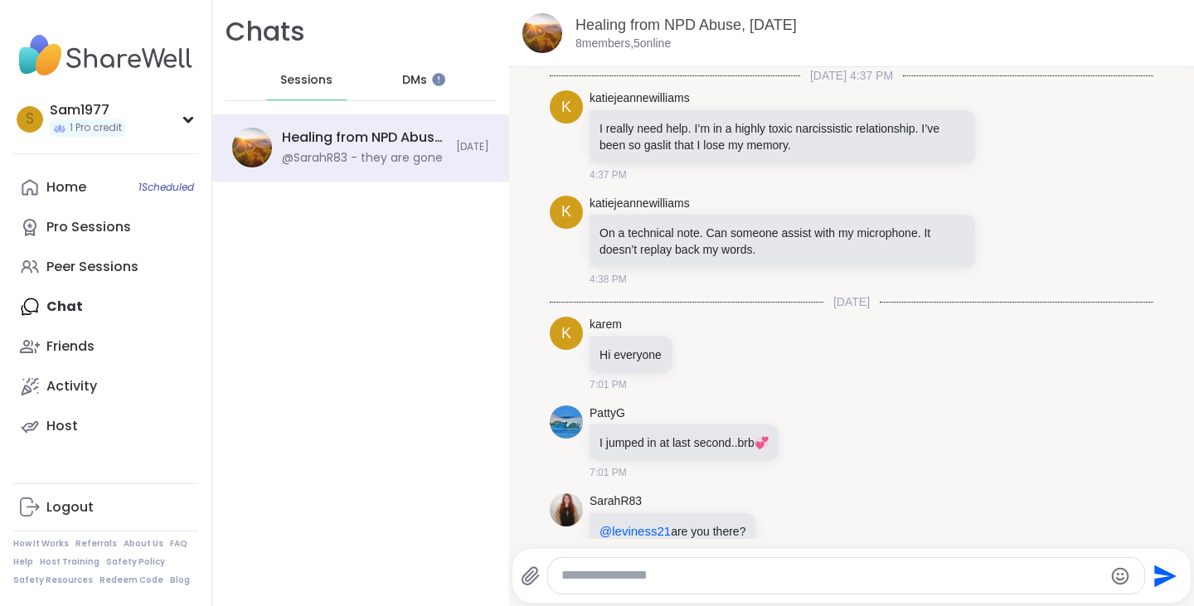
scroll to position [446, 0]
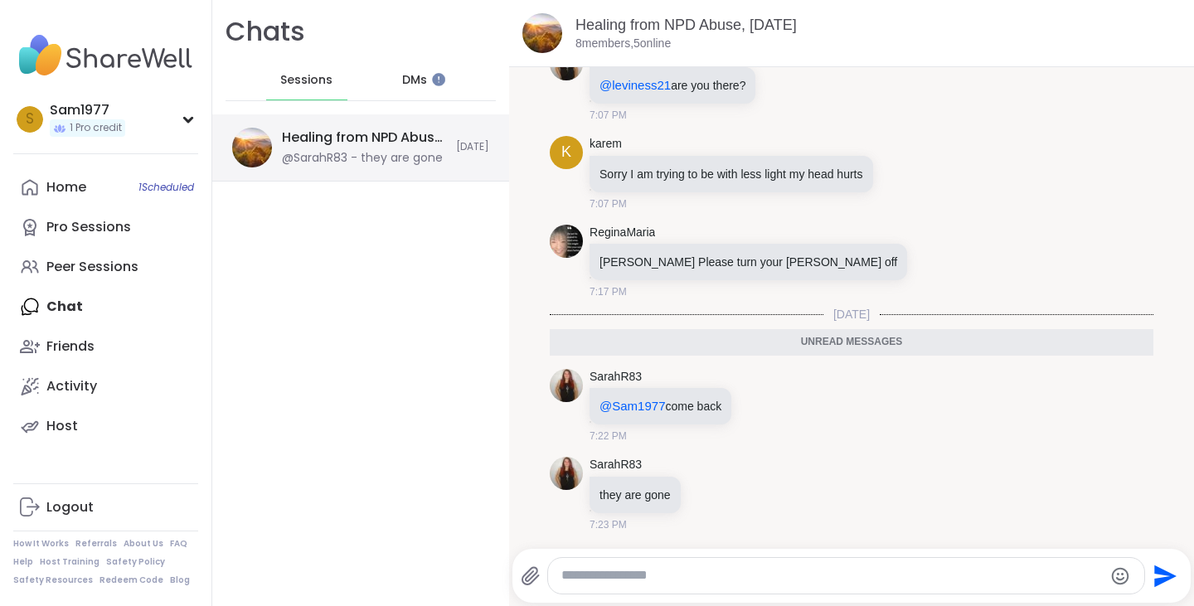
click at [339, 132] on div "Healing from NPD Abuse, [DATE]" at bounding box center [364, 138] width 164 height 18
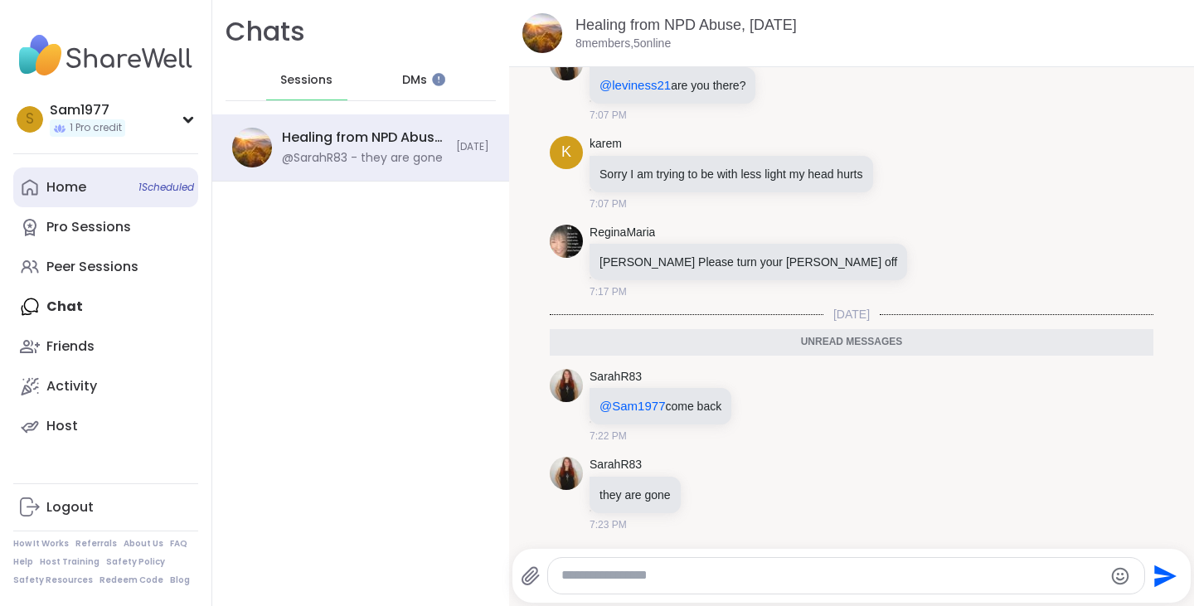
click at [97, 199] on link "Home 1 Scheduled" at bounding box center [105, 188] width 185 height 40
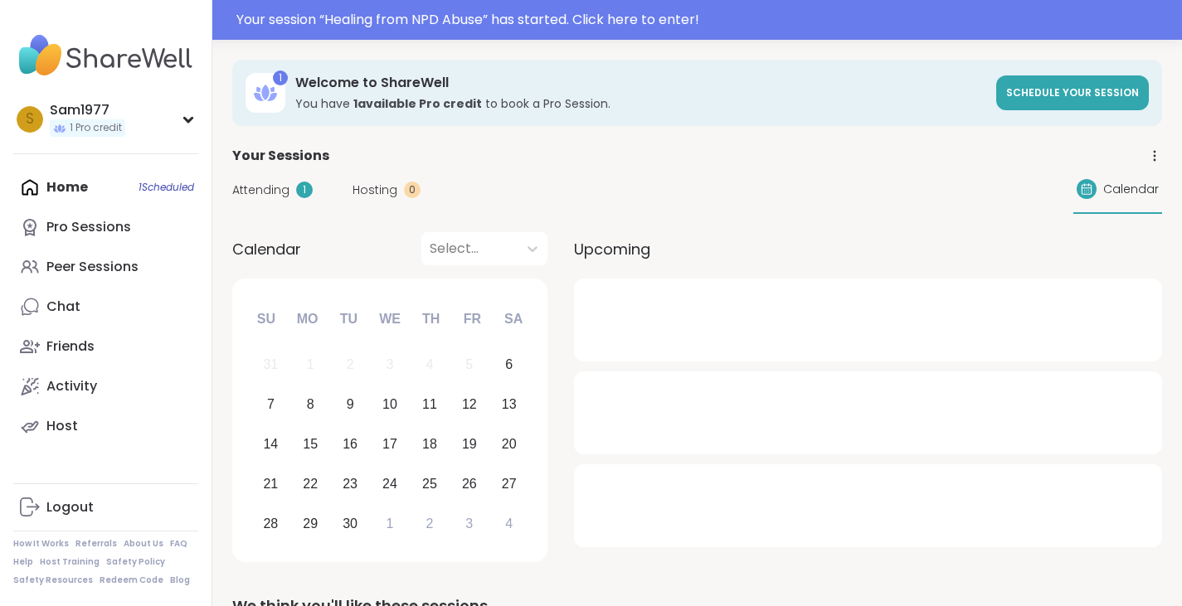
click at [282, 194] on span "Attending" at bounding box center [260, 190] width 57 height 17
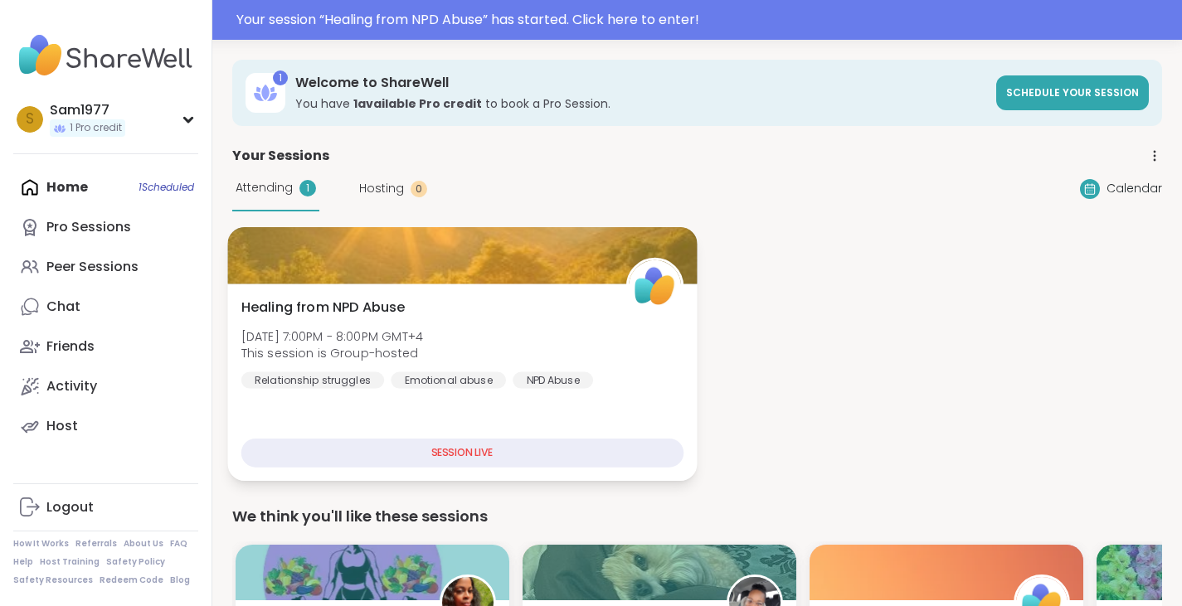
click at [459, 454] on div "SESSION LIVE" at bounding box center [462, 453] width 442 height 29
click at [381, 322] on div "Healing from NPD Abuse [DATE] 7:00PM - 8:00PM GMT+4 This session is Group-hoste…" at bounding box center [462, 343] width 442 height 91
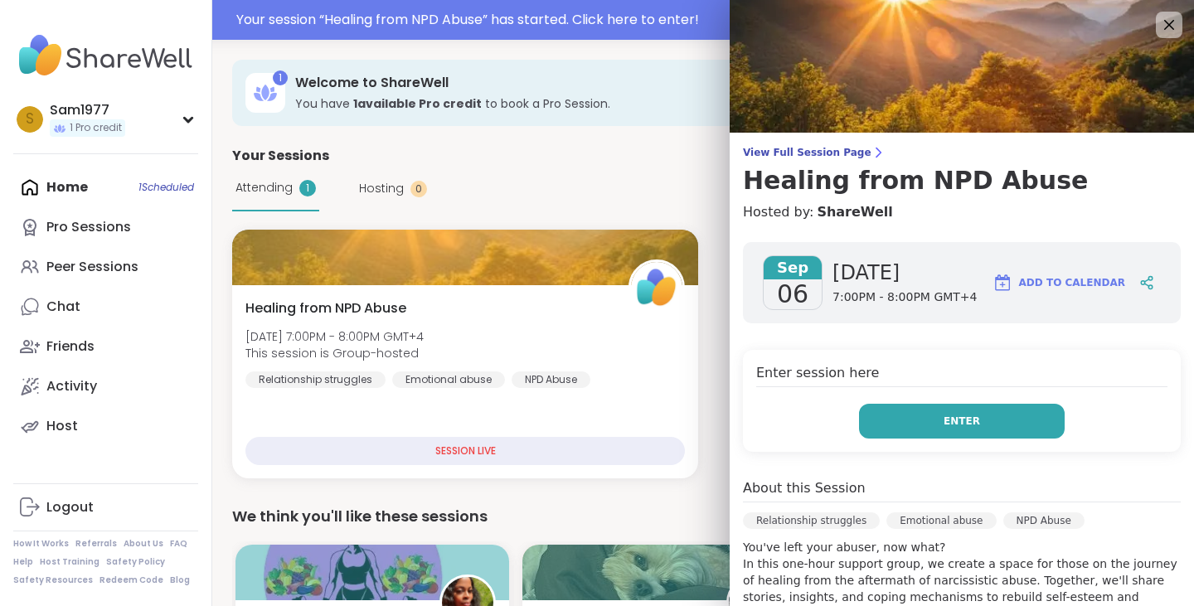
click at [896, 422] on button "Enter" at bounding box center [962, 421] width 206 height 35
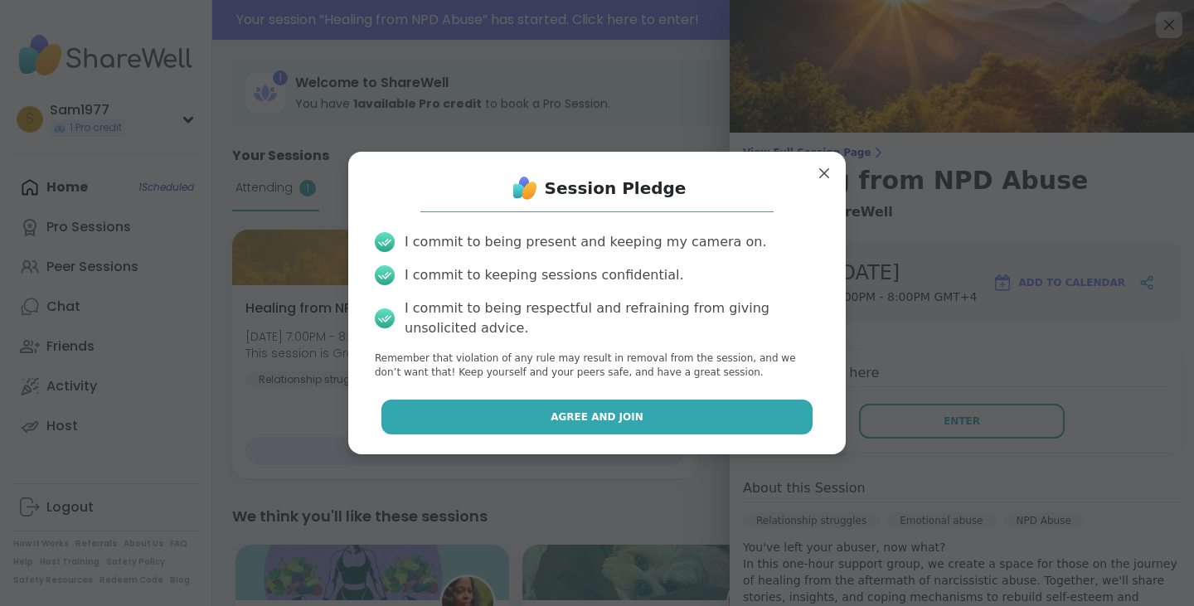
click at [584, 407] on button "Agree and Join" at bounding box center [598, 417] width 432 height 35
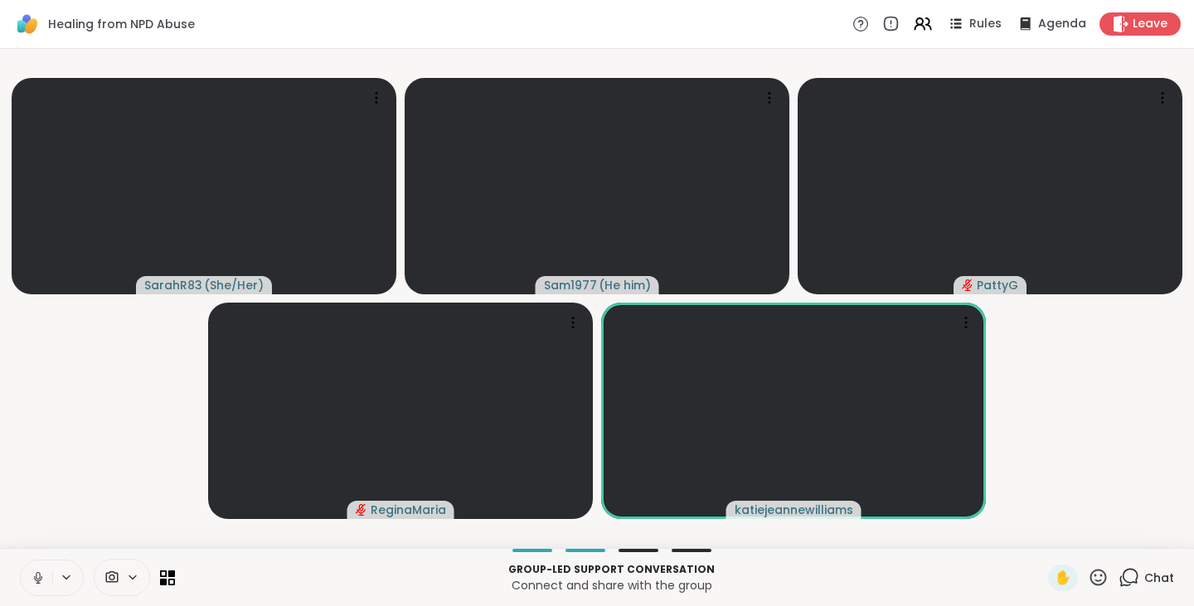
click at [46, 570] on button at bounding box center [37, 578] width 32 height 35
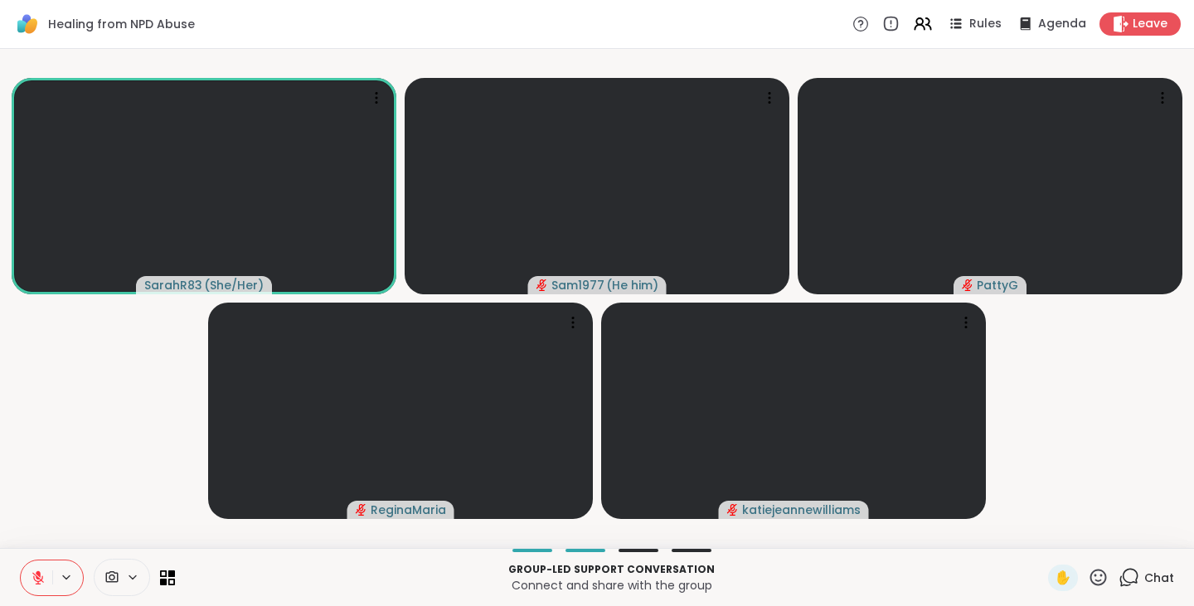
click at [135, 574] on icon at bounding box center [132, 578] width 13 height 14
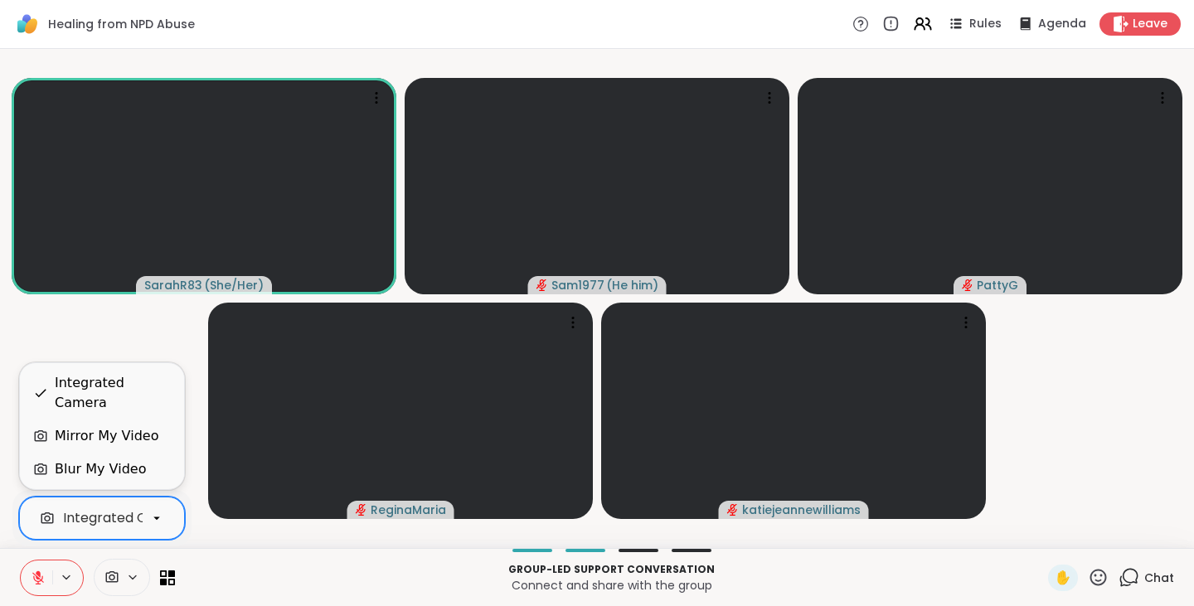
click at [156, 516] on icon at bounding box center [156, 518] width 15 height 15
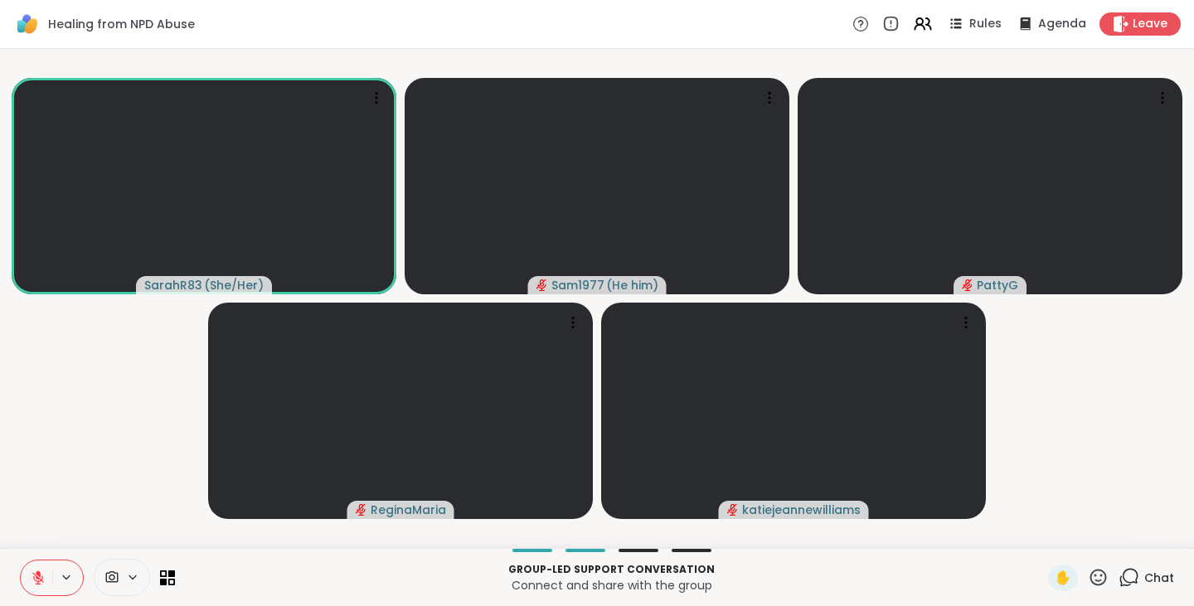
click at [153, 345] on video-player-container "SarahR83 ( She/Her ) Sam1977 ( He him ) [PERSON_NAME] katiejeannewilliams" at bounding box center [597, 299] width 1174 height 486
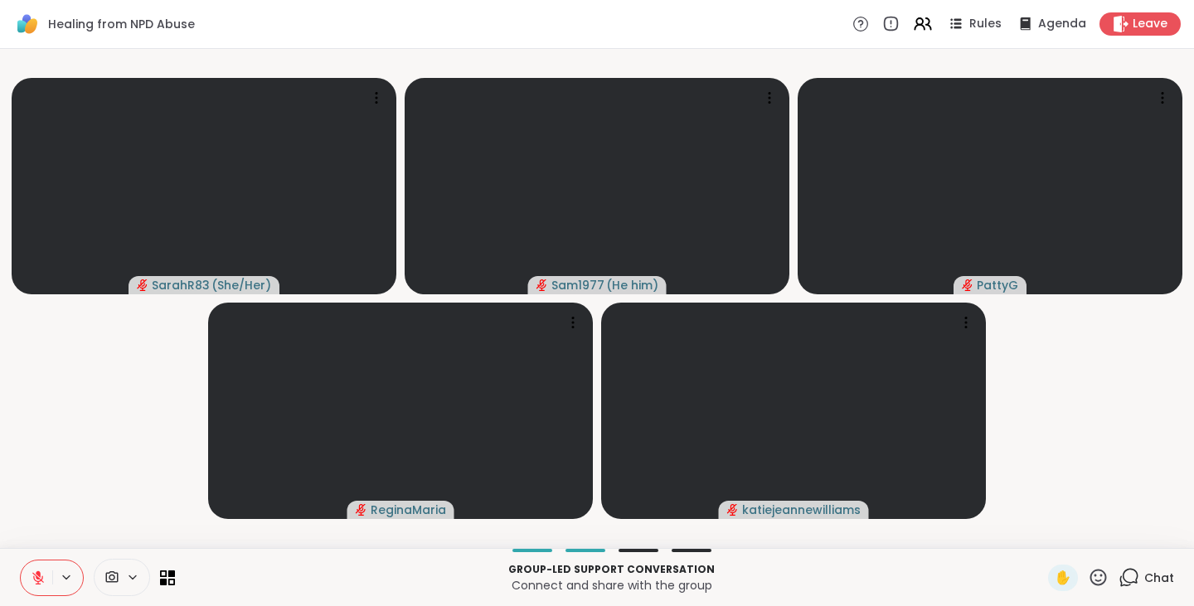
click at [43, 567] on button at bounding box center [37, 578] width 32 height 35
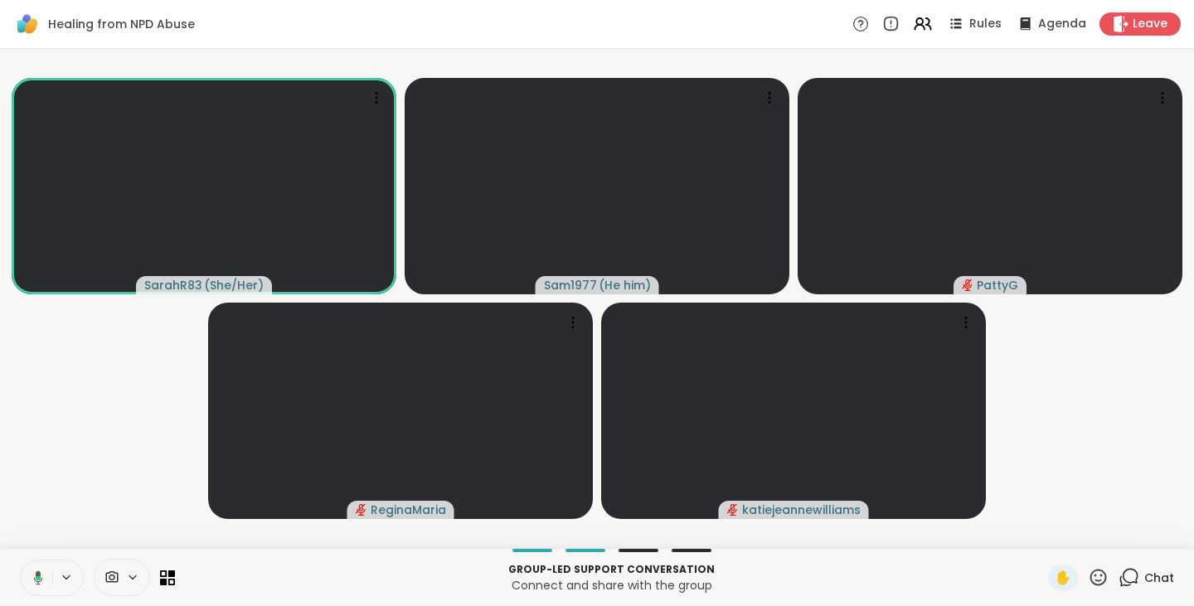
click at [43, 567] on button at bounding box center [35, 578] width 34 height 35
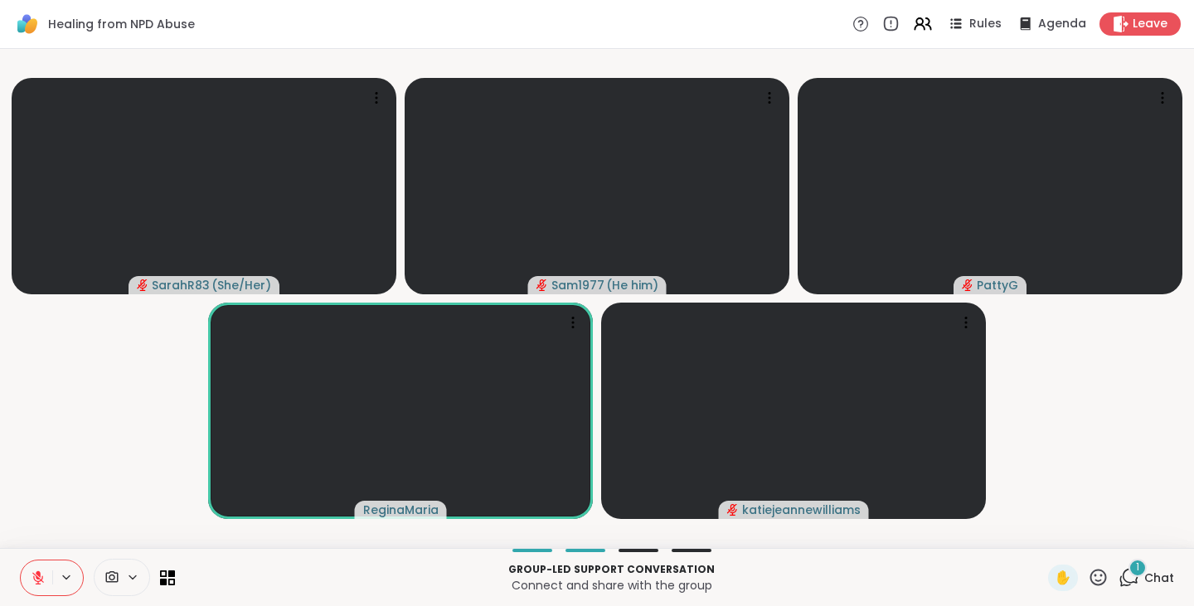
click at [1146, 571] on span "Chat" at bounding box center [1160, 578] width 30 height 17
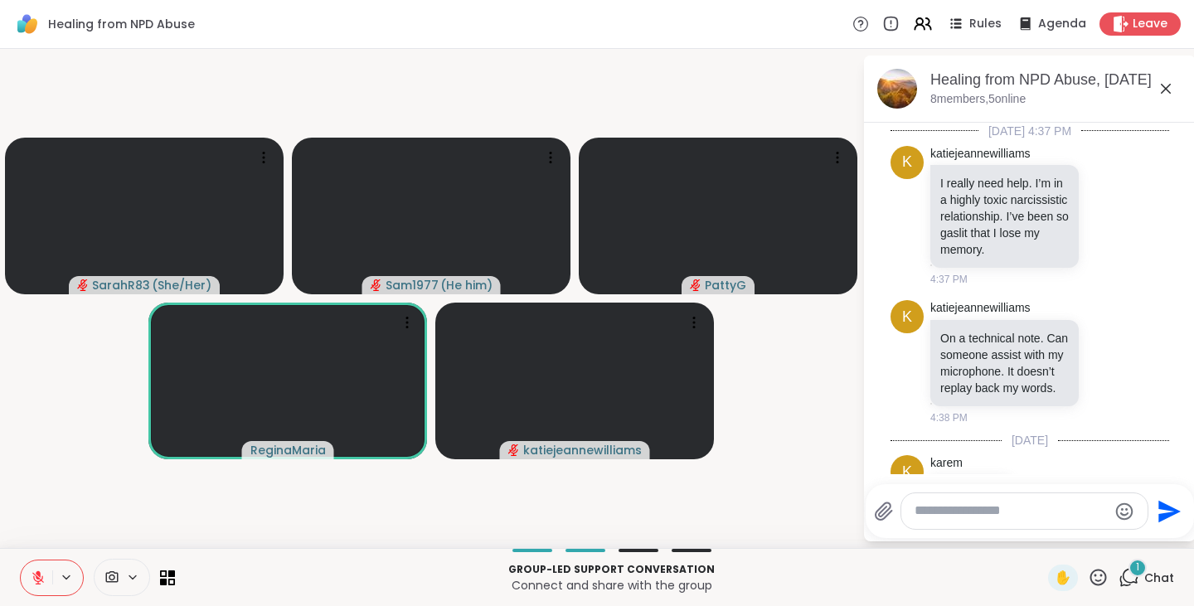
scroll to position [920, 0]
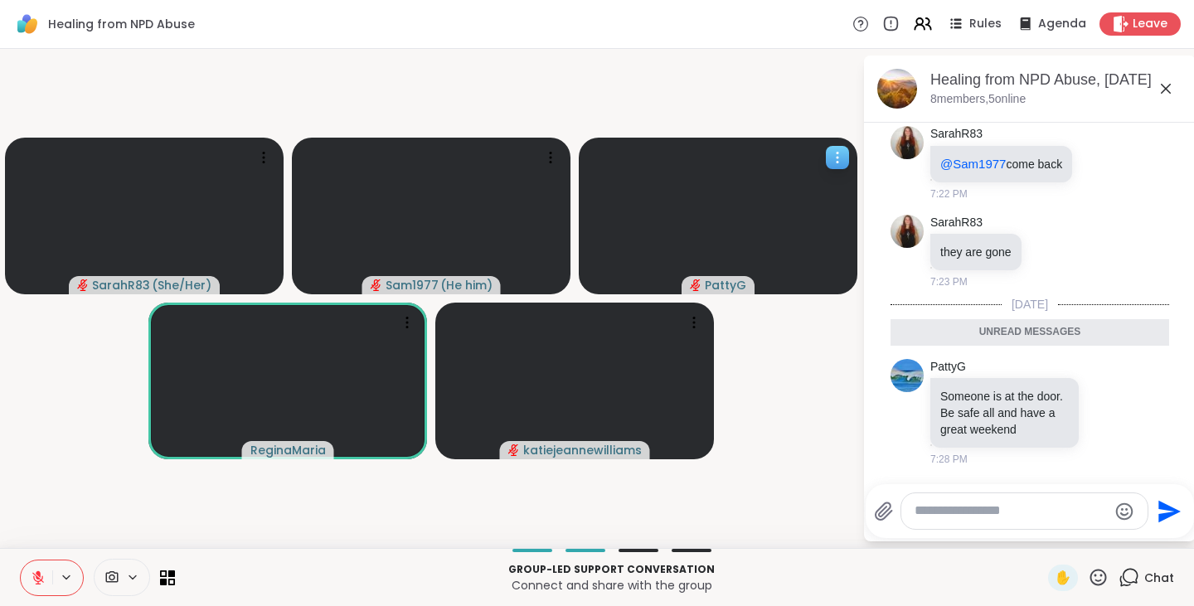
click at [836, 153] on icon at bounding box center [837, 157] width 17 height 17
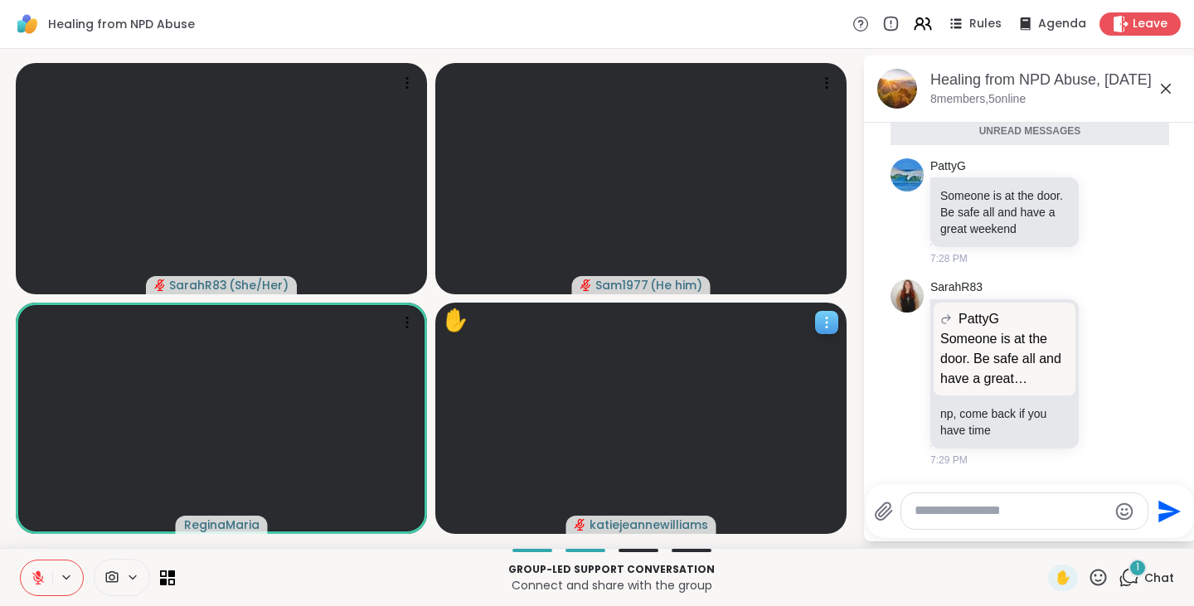
scroll to position [1082, 0]
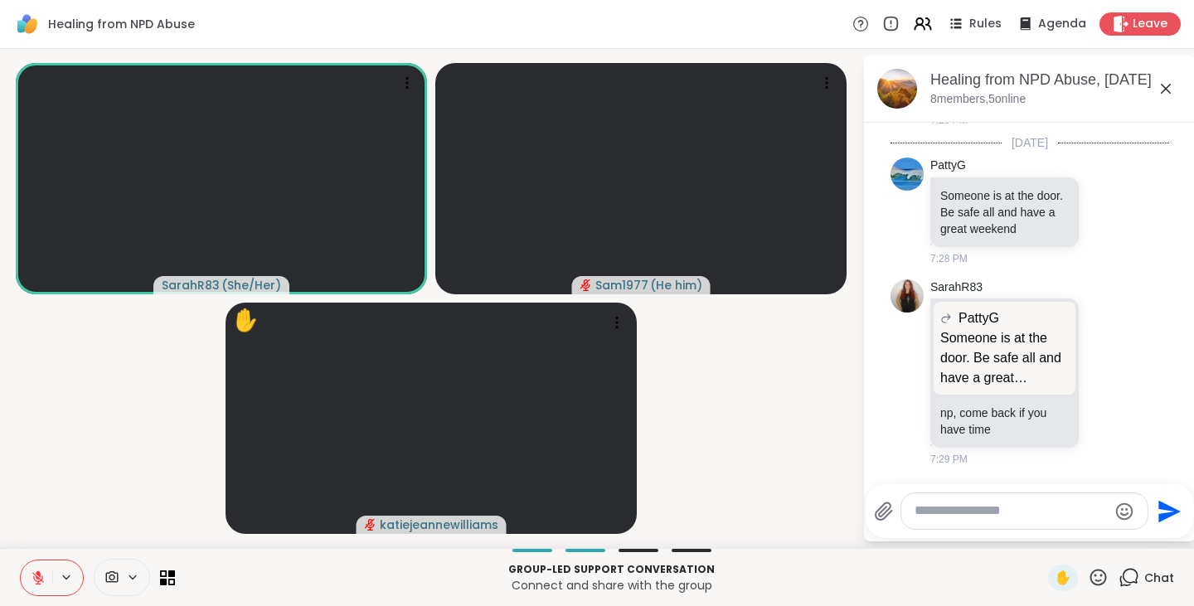
click at [46, 580] on button at bounding box center [37, 578] width 32 height 35
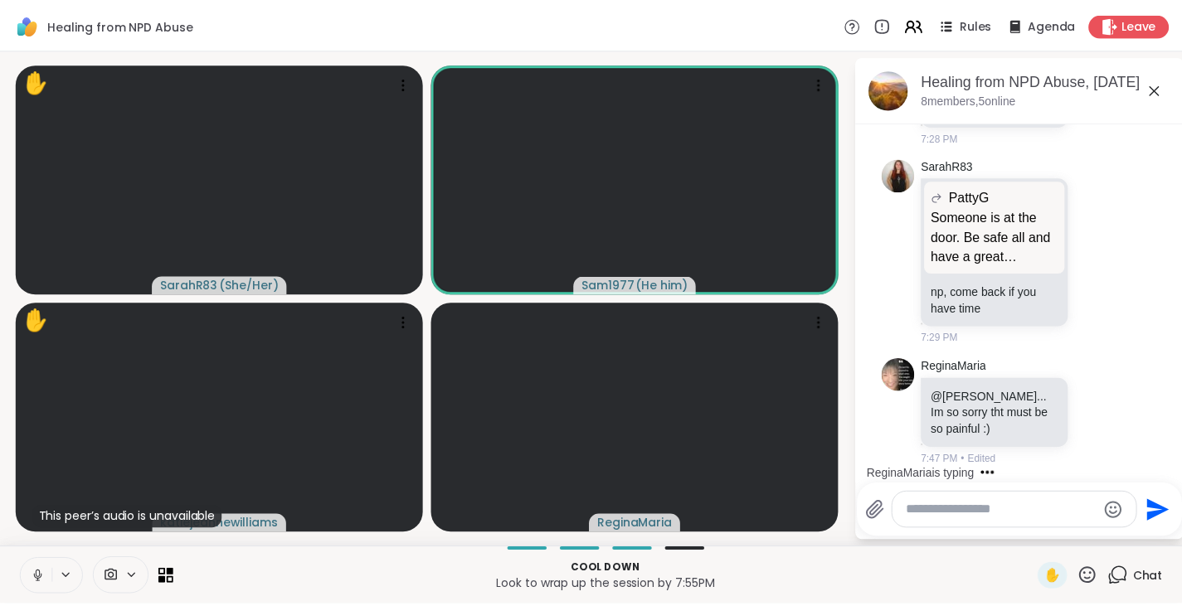
scroll to position [1342, 0]
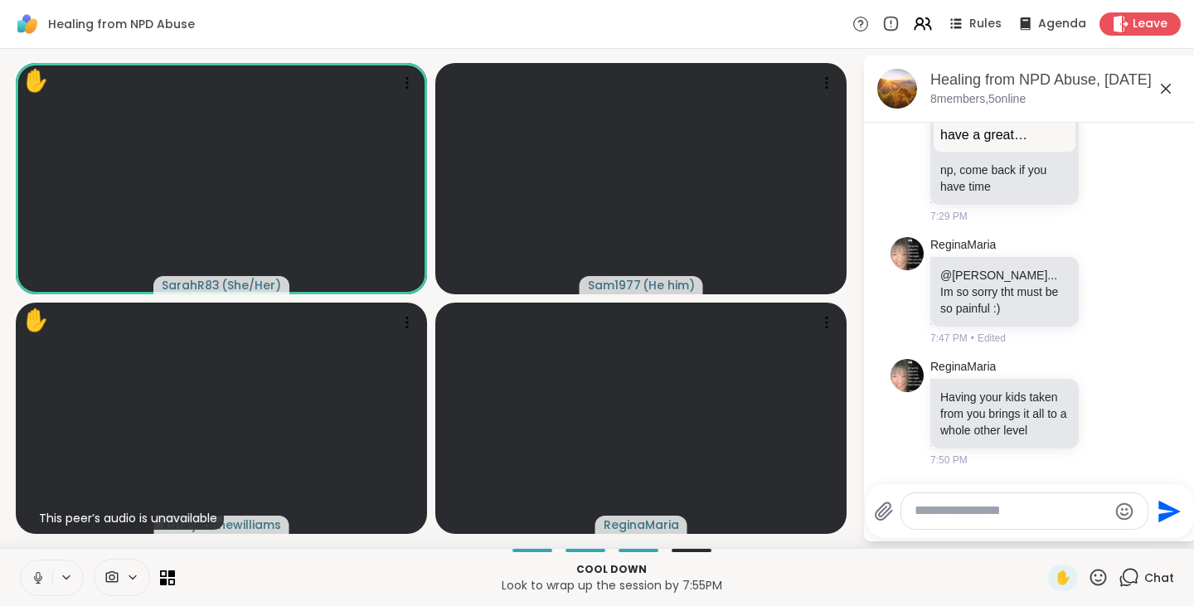
click at [995, 521] on div at bounding box center [1025, 511] width 246 height 36
click at [1007, 515] on textarea "Type your message" at bounding box center [1011, 511] width 193 height 17
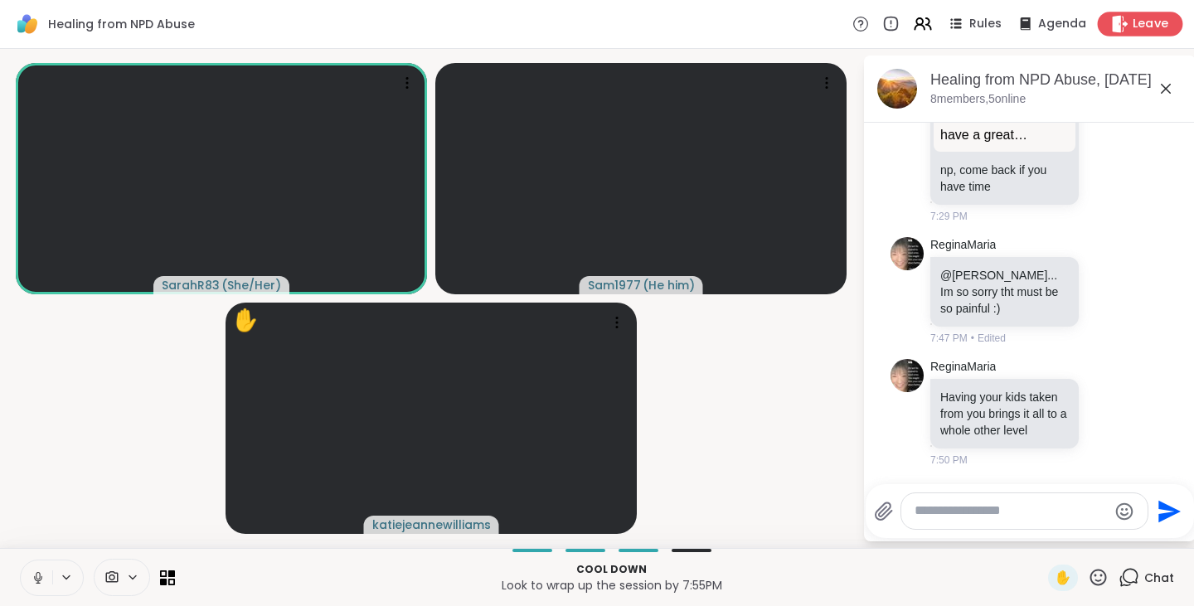
click at [1133, 27] on span "Leave" at bounding box center [1151, 24] width 36 height 17
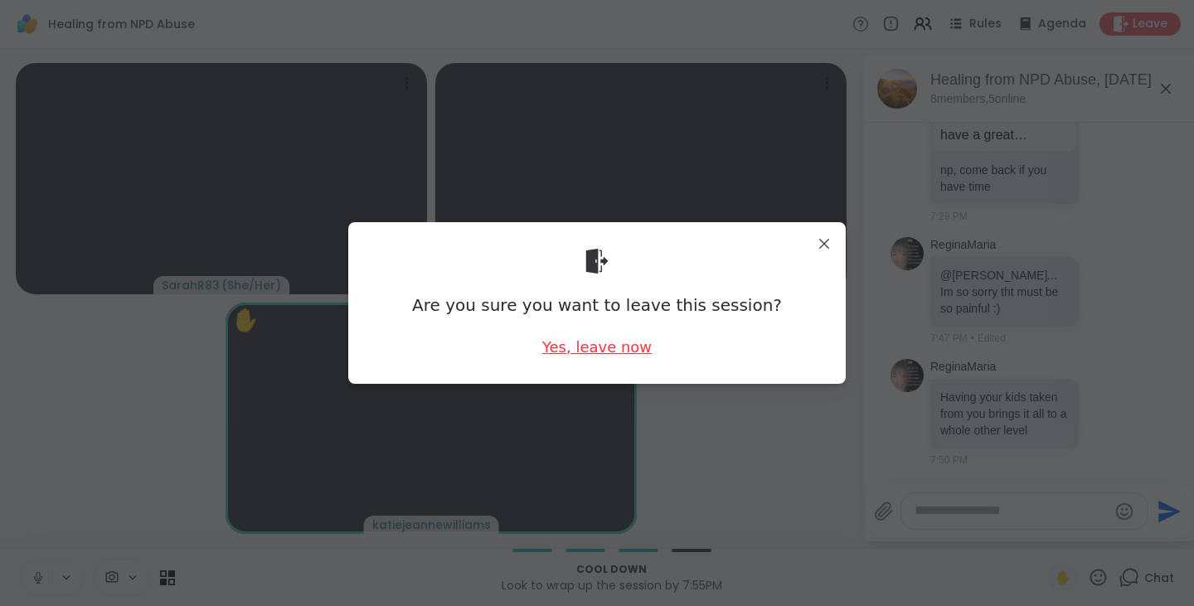
click at [596, 347] on div "Yes, leave now" at bounding box center [596, 347] width 109 height 21
